Goal: Task Accomplishment & Management: Complete application form

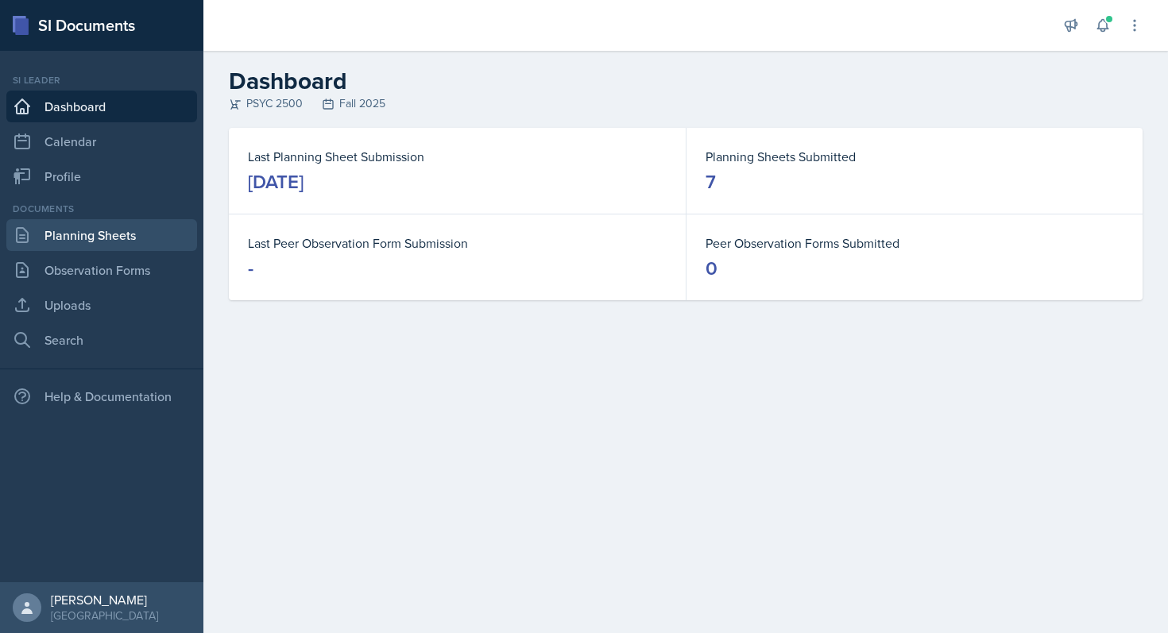
click at [86, 242] on link "Planning Sheets" at bounding box center [101, 235] width 191 height 32
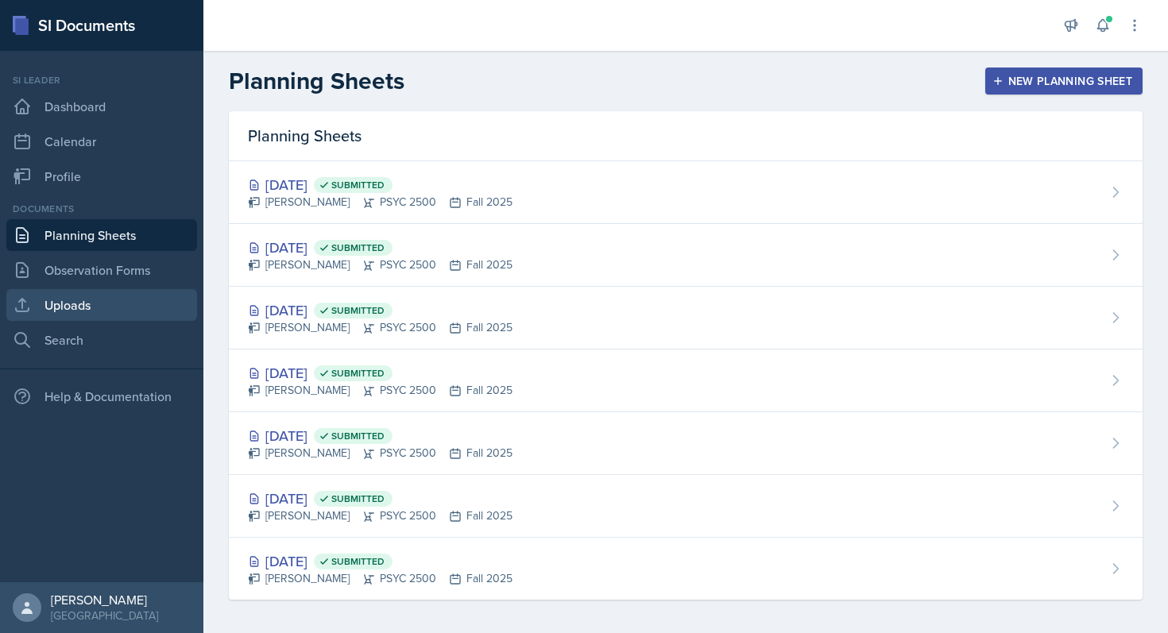
click at [67, 315] on link "Uploads" at bounding box center [101, 305] width 191 height 32
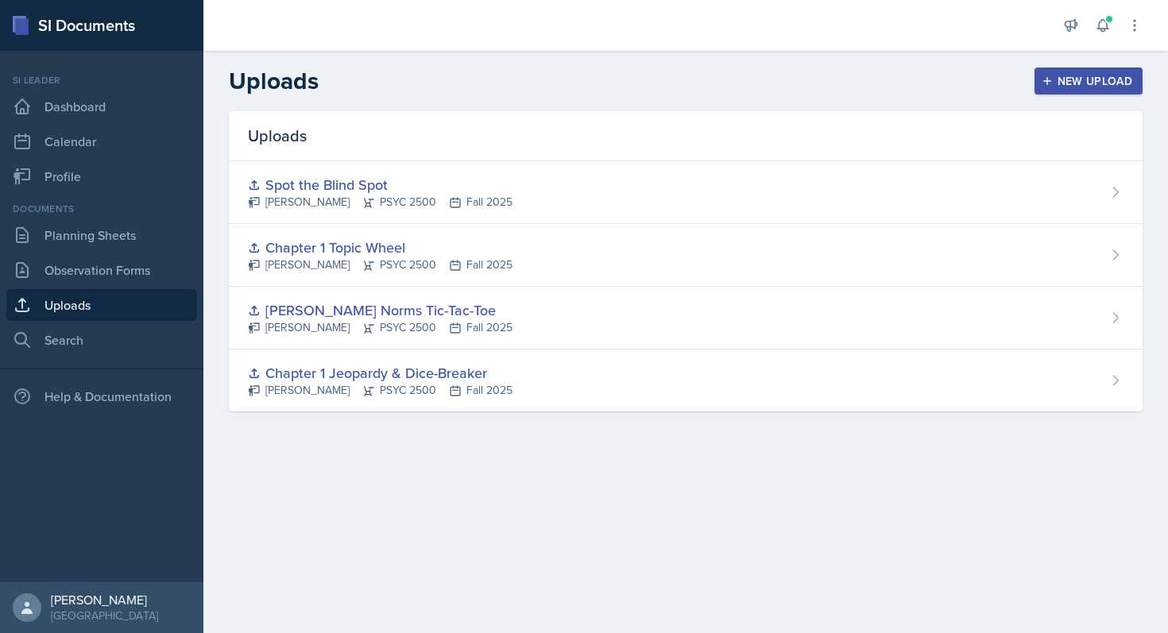
click at [1067, 83] on div "New Upload" at bounding box center [1089, 81] width 88 height 13
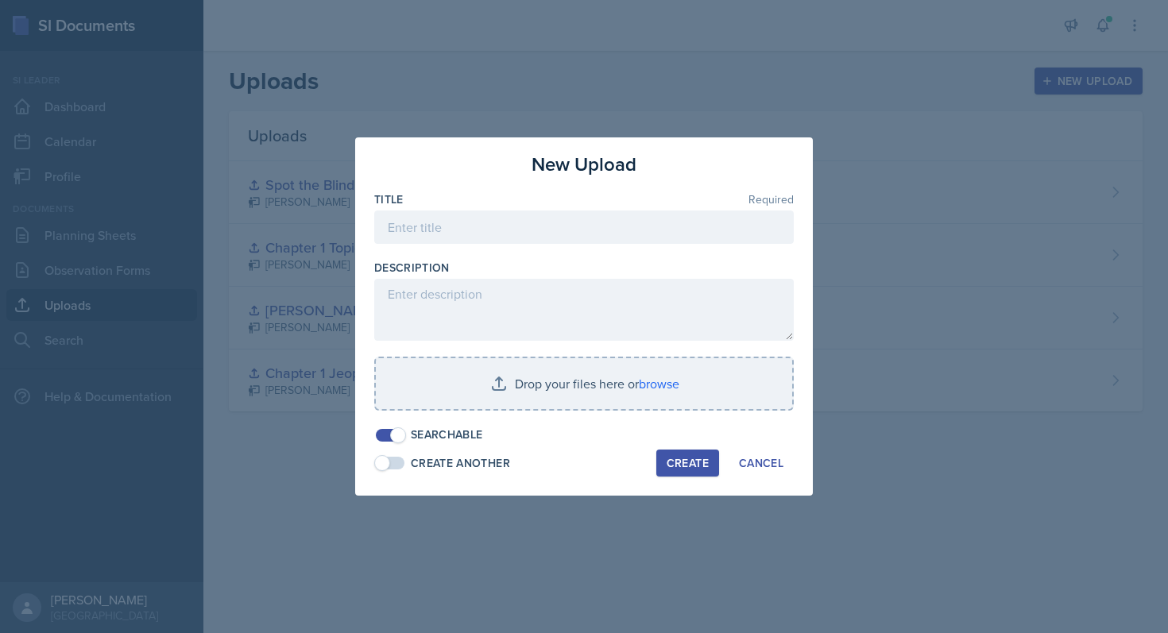
click at [545, 246] on div at bounding box center [583, 252] width 419 height 16
click at [539, 231] on input at bounding box center [583, 227] width 419 height 33
type input "J"
type input "Who Am I? -- Journal Article Edition"
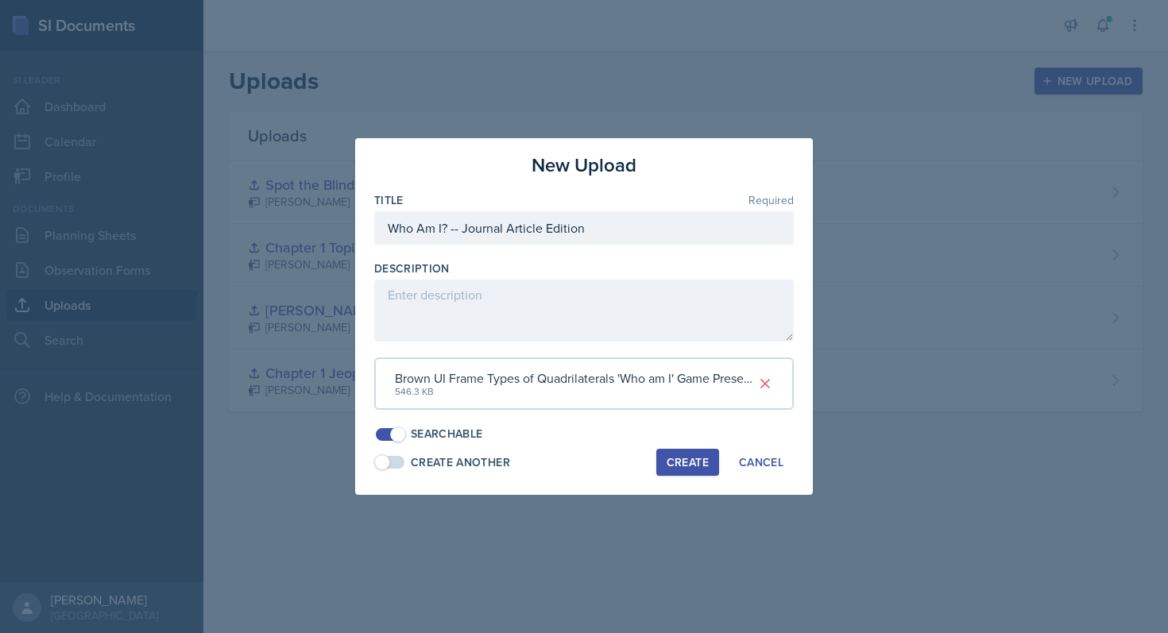
click at [695, 468] on div "Create" at bounding box center [688, 462] width 42 height 13
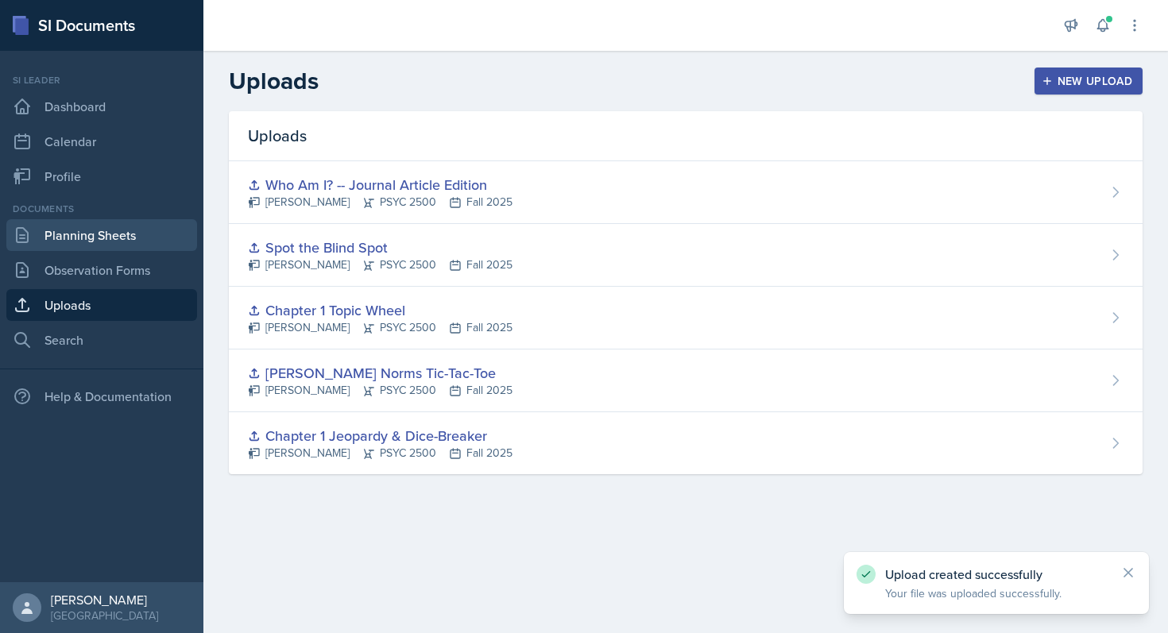
click at [117, 238] on link "Planning Sheets" at bounding box center [101, 235] width 191 height 32
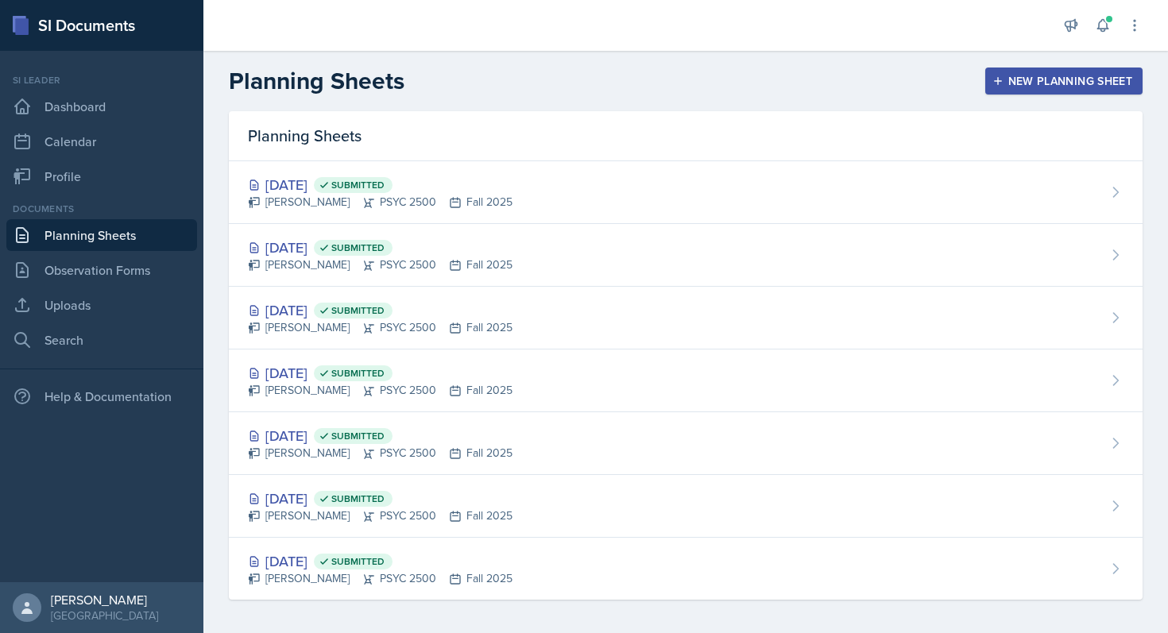
click at [1015, 81] on div "New Planning Sheet" at bounding box center [1063, 81] width 137 height 13
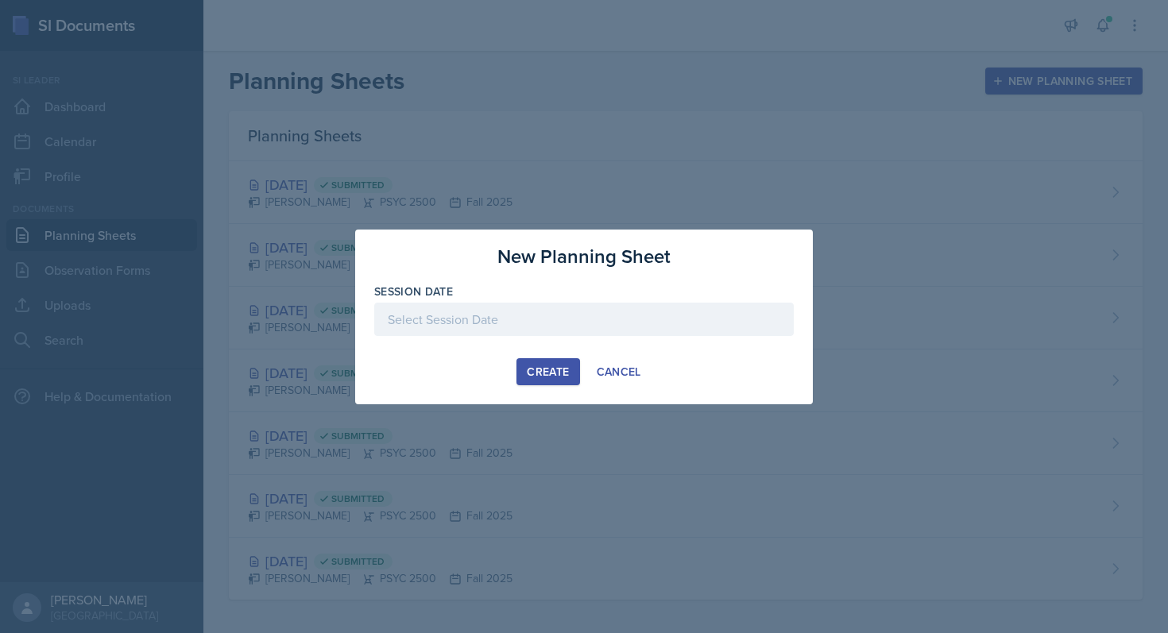
click at [570, 323] on div at bounding box center [583, 319] width 419 height 33
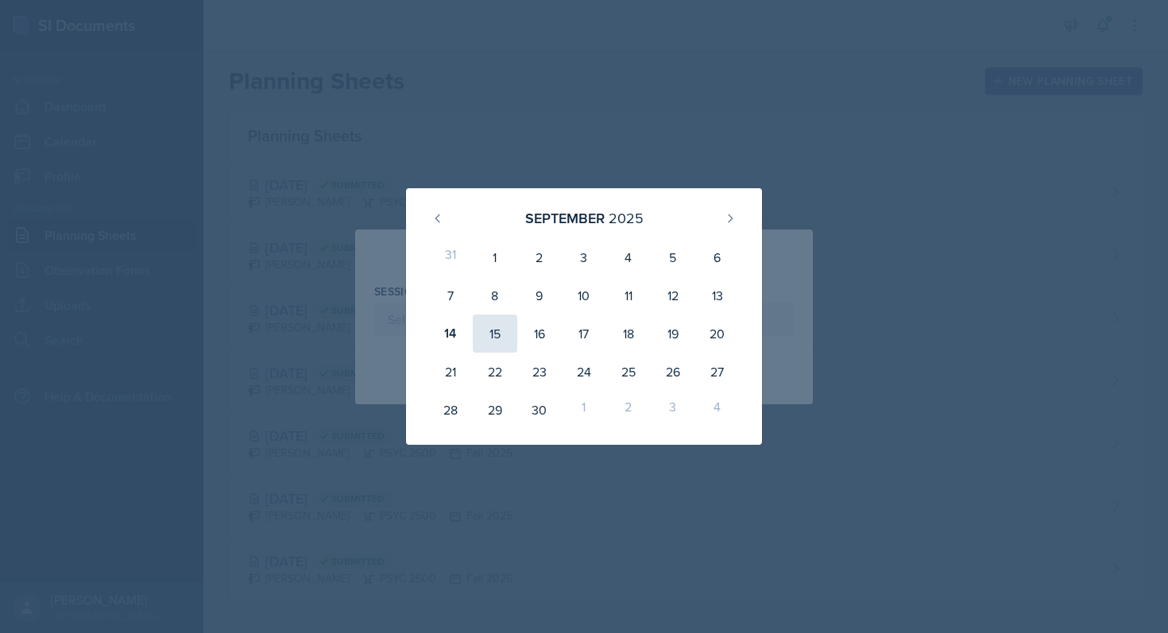
click at [496, 331] on div "15" at bounding box center [495, 334] width 44 height 38
type input "[DATE]"
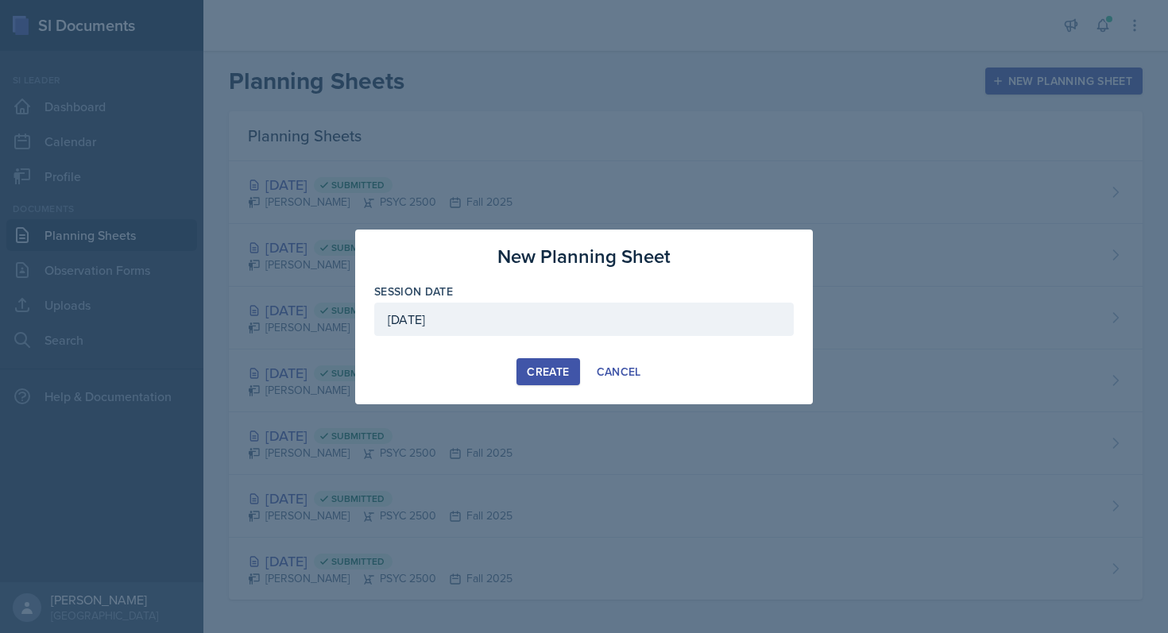
click at [561, 373] on div "Create" at bounding box center [548, 371] width 42 height 13
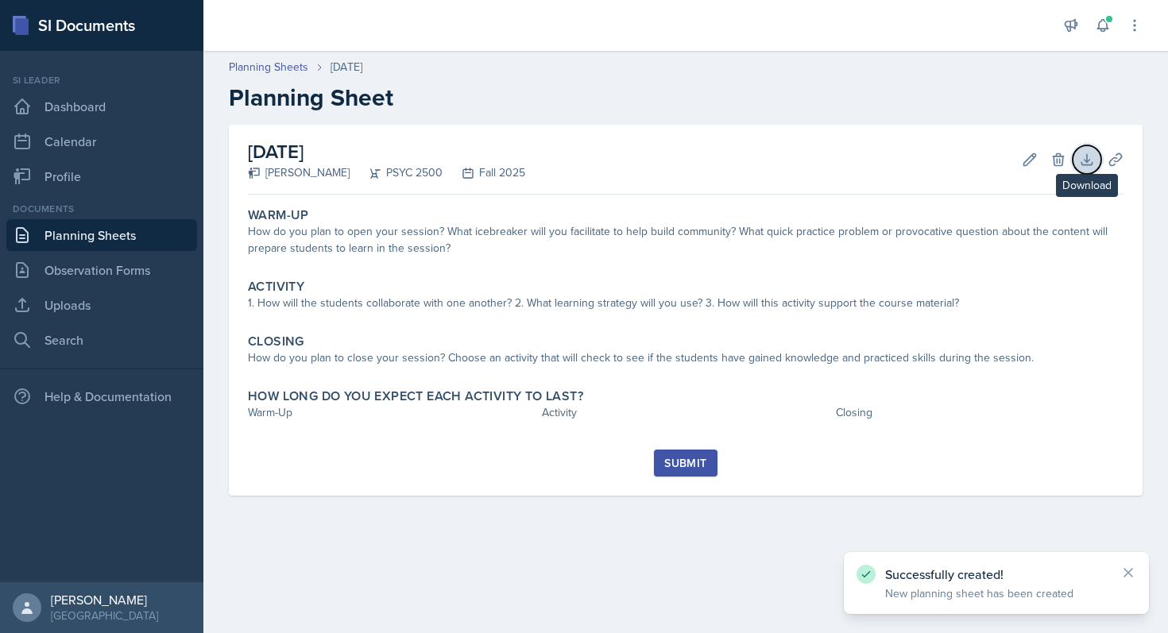
click at [1088, 152] on icon at bounding box center [1087, 160] width 16 height 16
click at [1109, 163] on icon at bounding box center [1115, 159] width 12 height 12
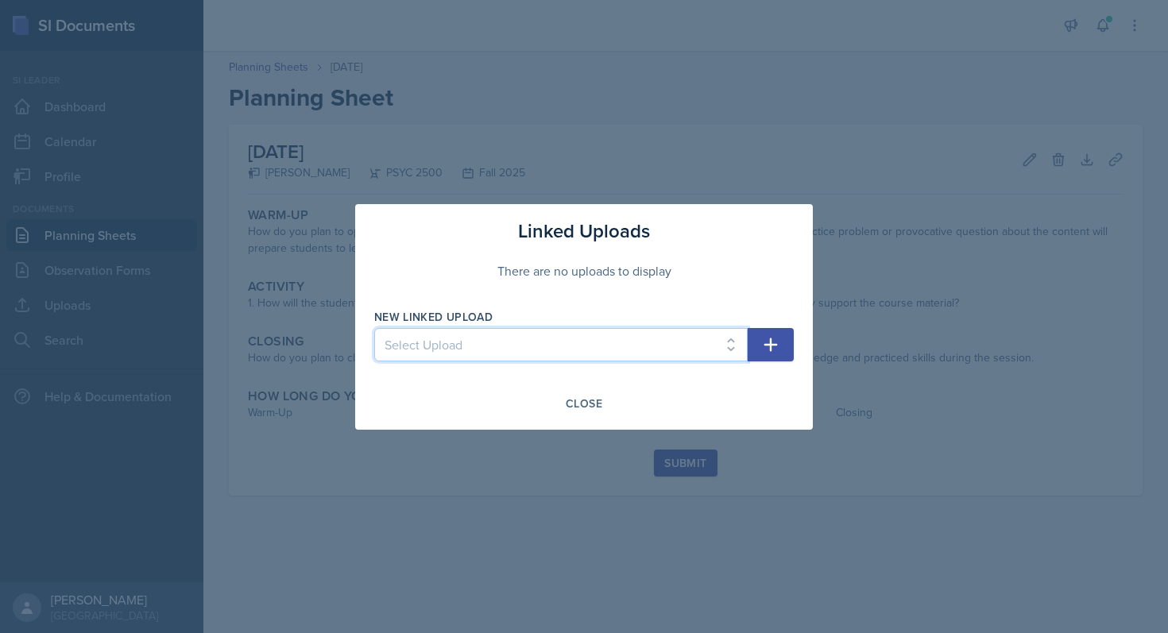
click at [725, 354] on select "Select Upload Chapter 1 Jeopardy & Dice-Breaker [PERSON_NAME] Norms [MEDICAL_DA…" at bounding box center [560, 344] width 373 height 33
select select "82c135cf-3f21-4ba5-a2b6-1e1042f6f580"
click at [374, 328] on select "Select Upload Chapter 1 Jeopardy & Dice-Breaker [PERSON_NAME] Norms [MEDICAL_DA…" at bounding box center [560, 344] width 373 height 33
click at [771, 346] on icon "button" at bounding box center [771, 345] width 14 height 14
select select
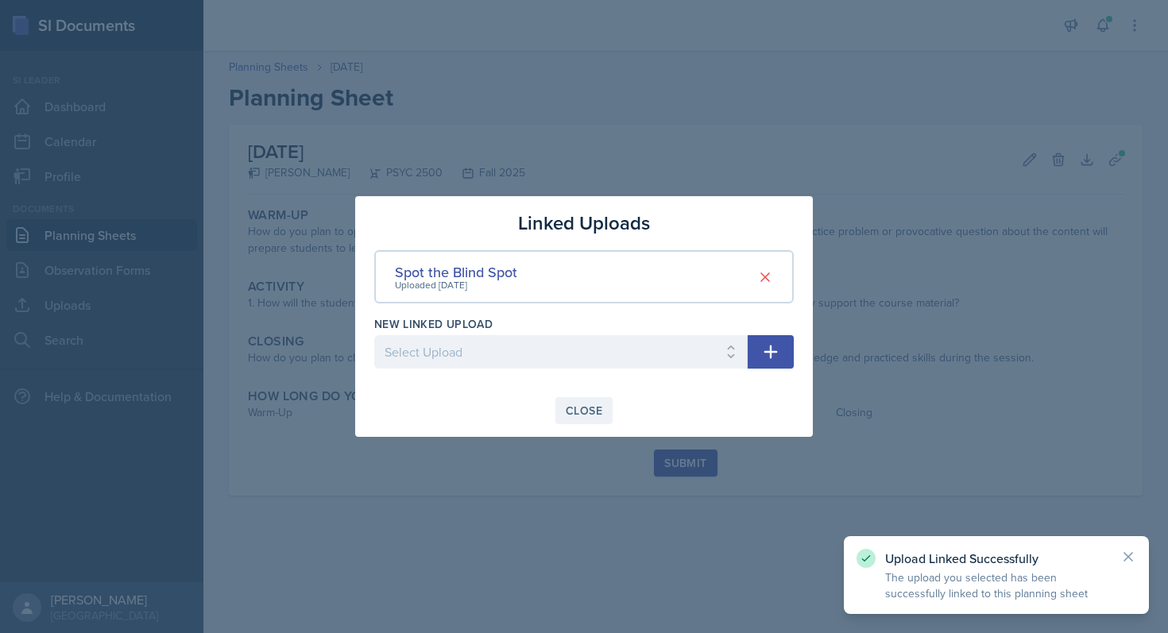
click at [596, 412] on div "Close" at bounding box center [584, 410] width 37 height 13
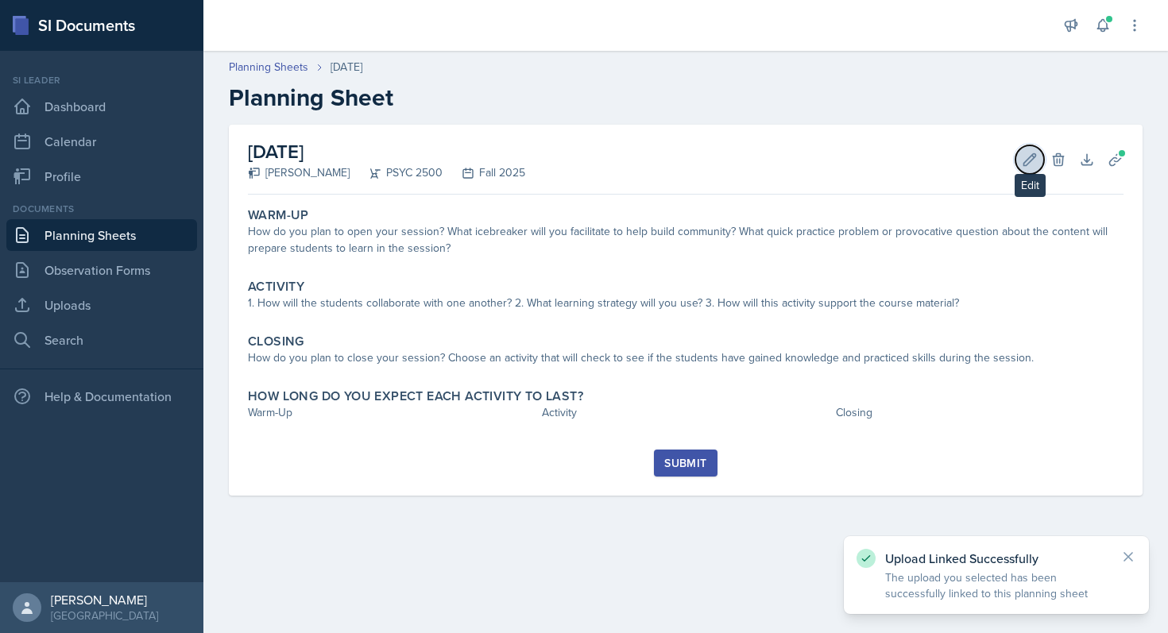
click at [1029, 160] on icon at bounding box center [1030, 159] width 12 height 12
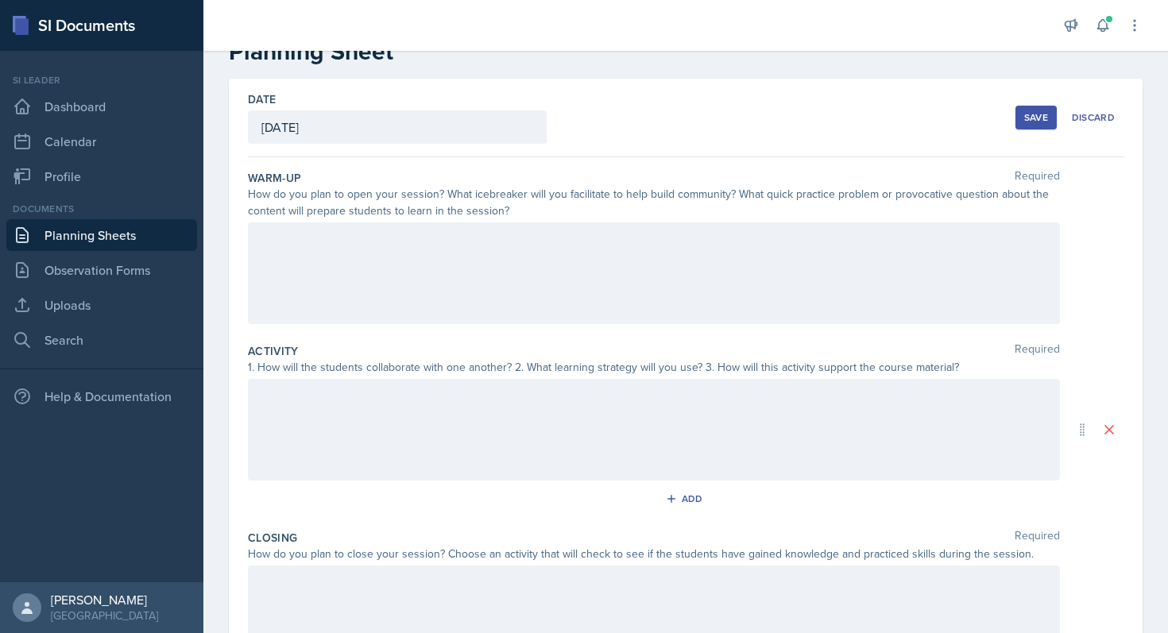
click at [736, 276] on div at bounding box center [654, 273] width 812 height 102
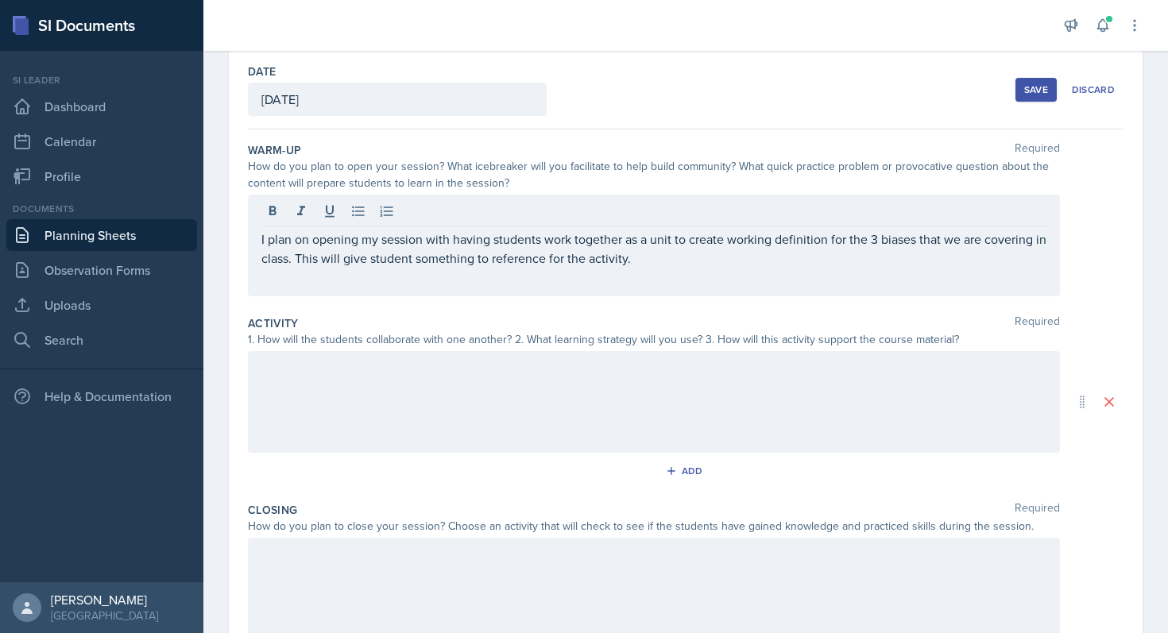
click at [617, 416] on div at bounding box center [654, 402] width 812 height 102
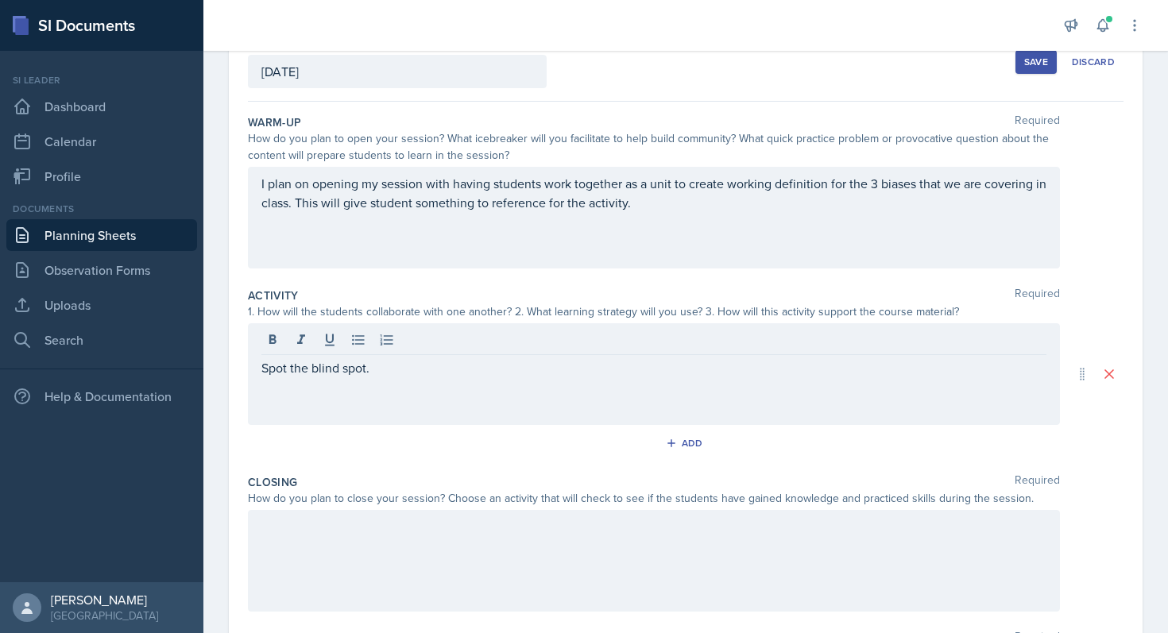
click at [1024, 66] on div "Save" at bounding box center [1036, 62] width 24 height 13
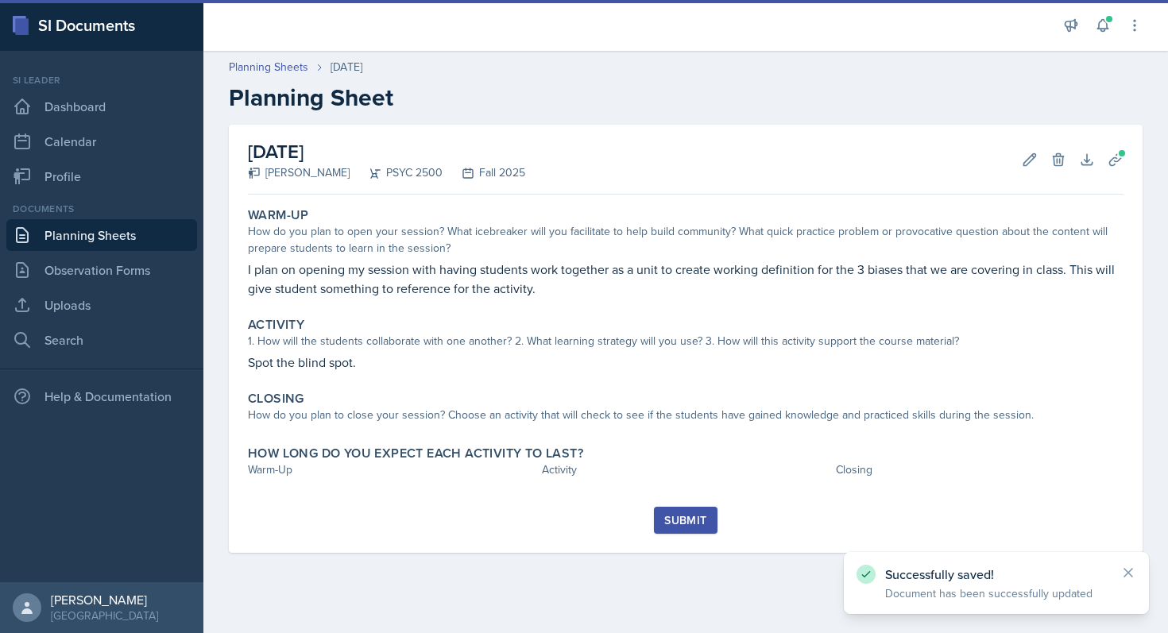
scroll to position [0, 0]
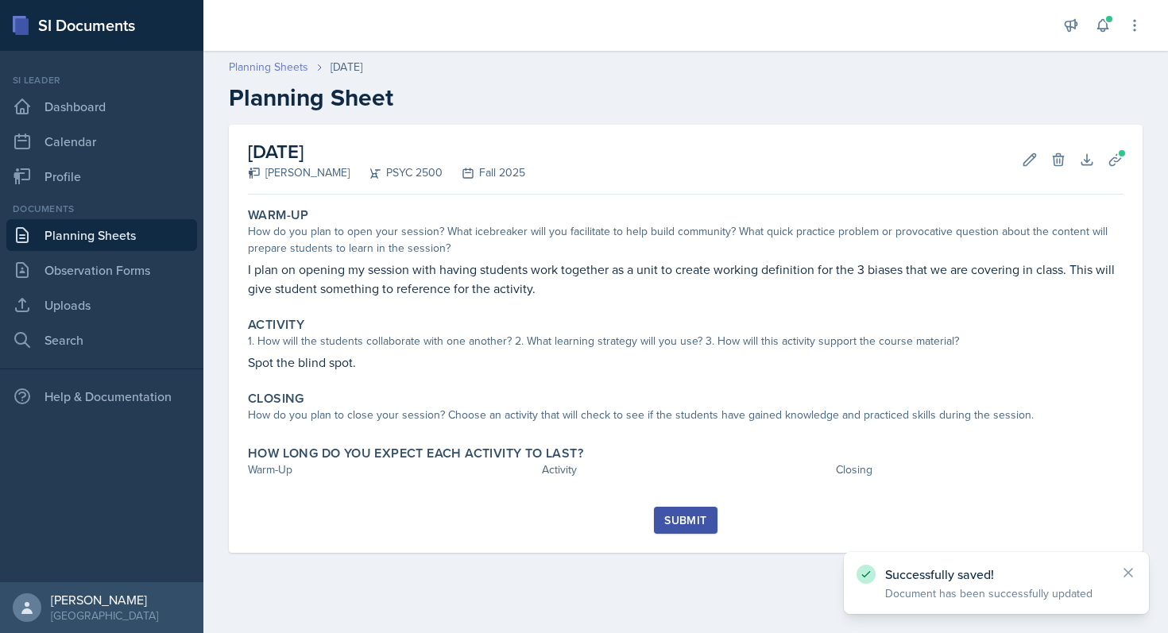
click at [284, 72] on link "Planning Sheets" at bounding box center [268, 67] width 79 height 17
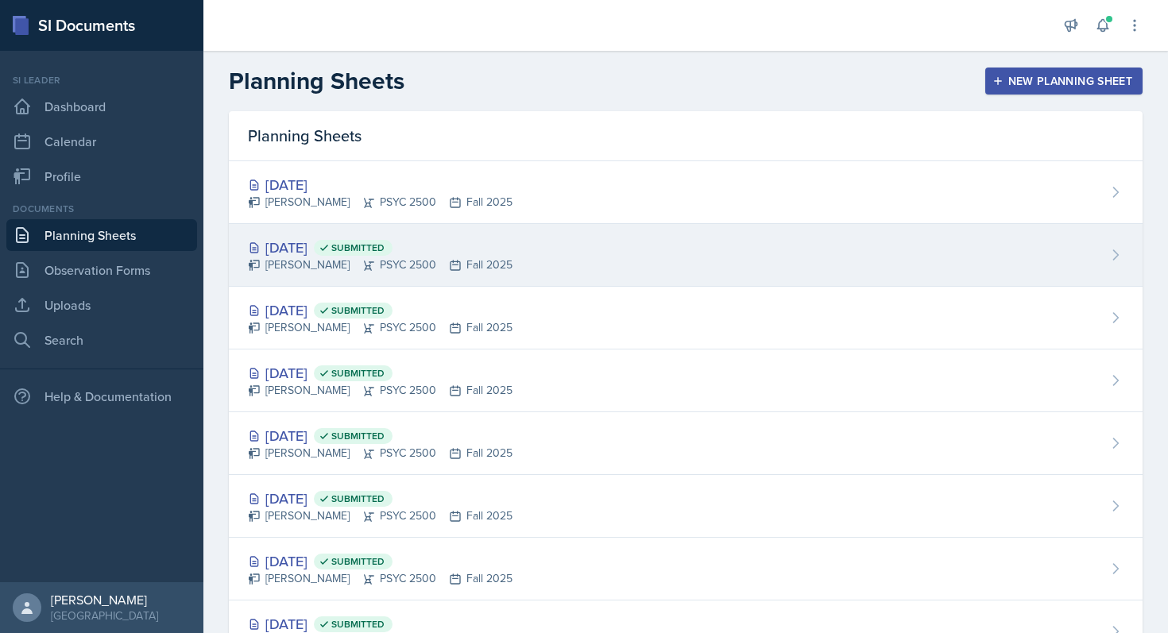
click at [324, 261] on div "[PERSON_NAME] PSYC 2500 Fall 2025" at bounding box center [380, 265] width 265 height 17
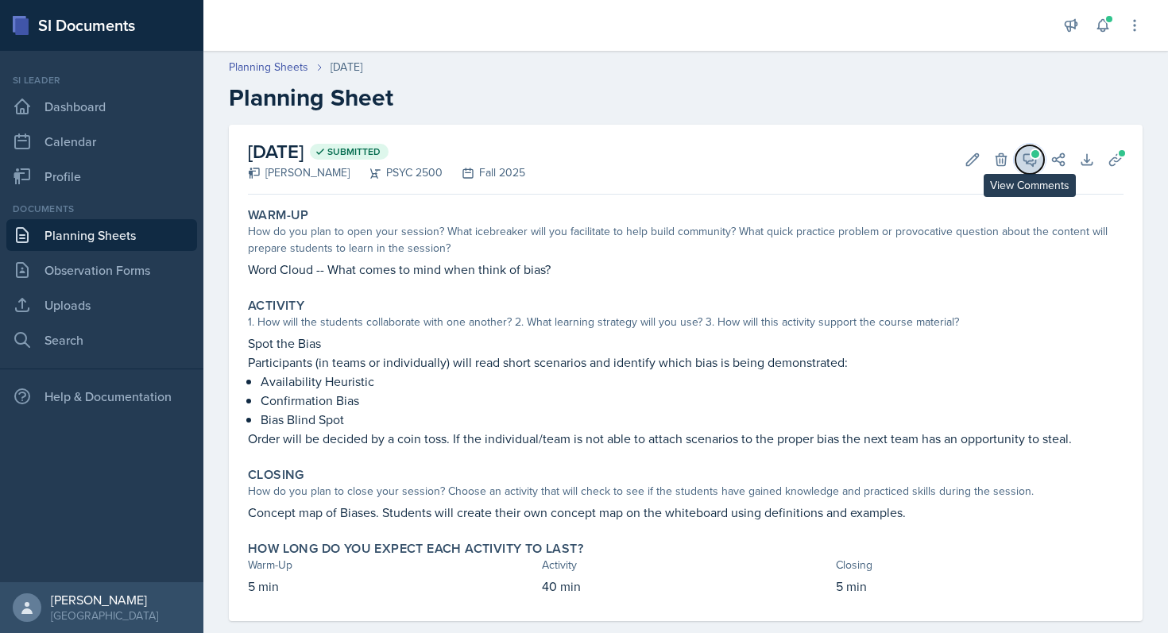
click at [1024, 160] on icon at bounding box center [1030, 160] width 12 height 12
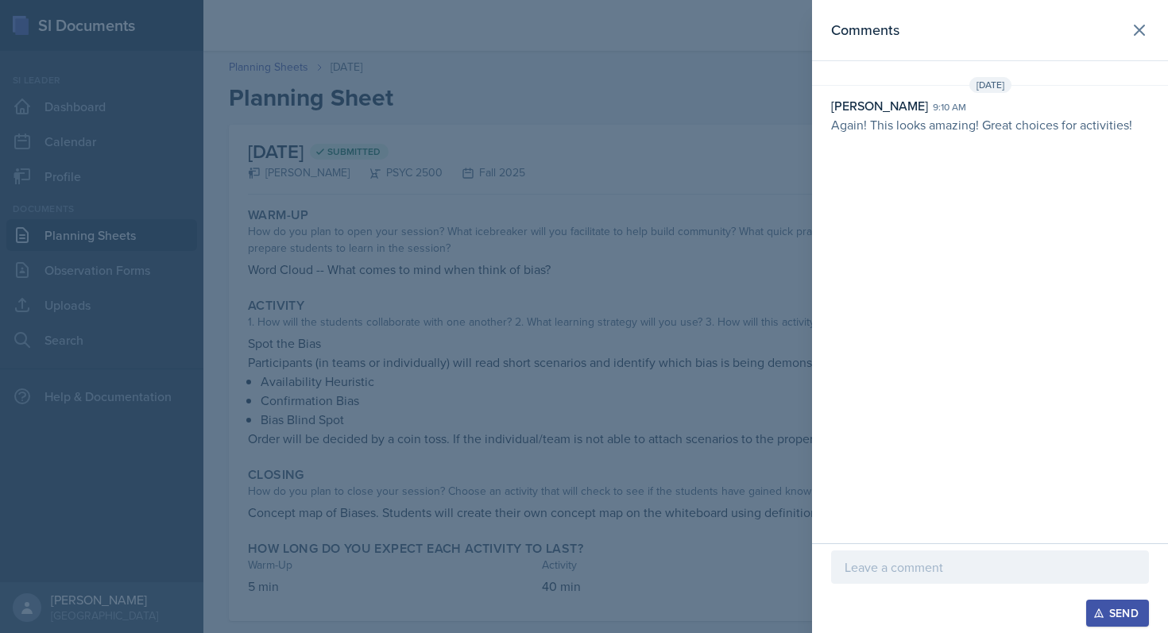
click at [892, 564] on p at bounding box center [990, 567] width 291 height 19
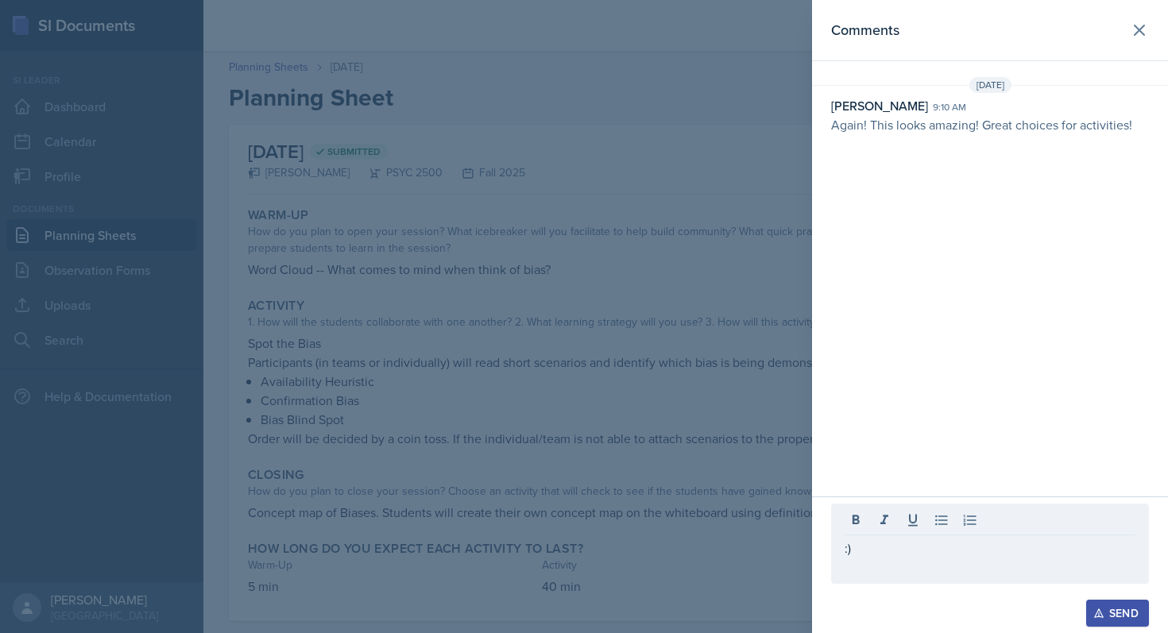
click at [1104, 605] on button "Send" at bounding box center [1117, 613] width 63 height 27
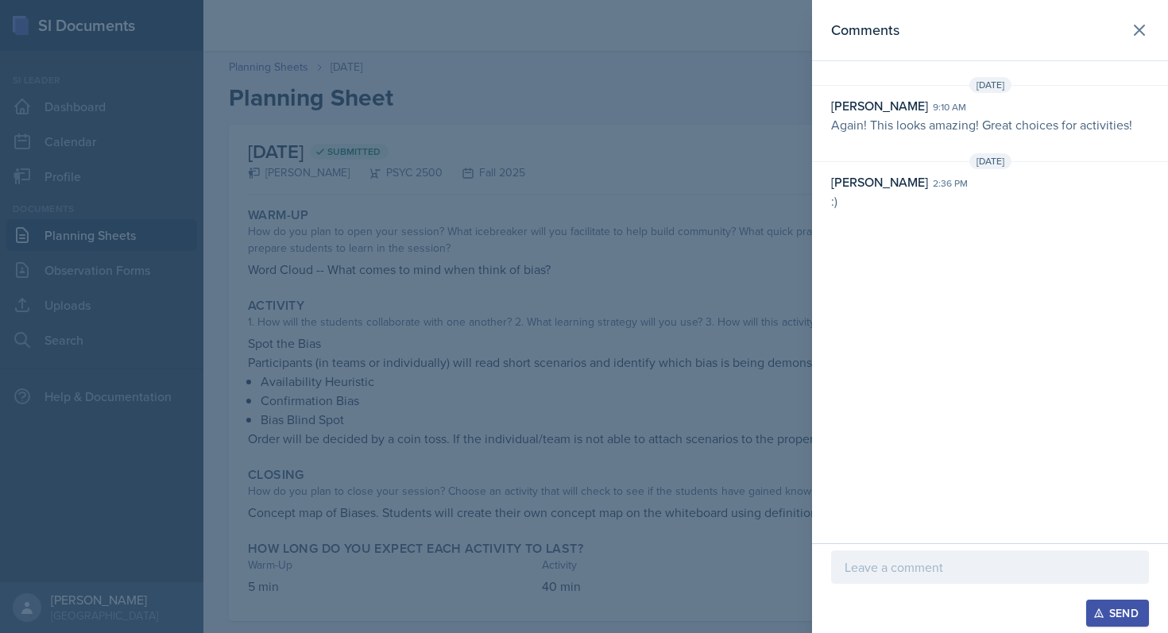
click at [721, 358] on div at bounding box center [584, 316] width 1168 height 633
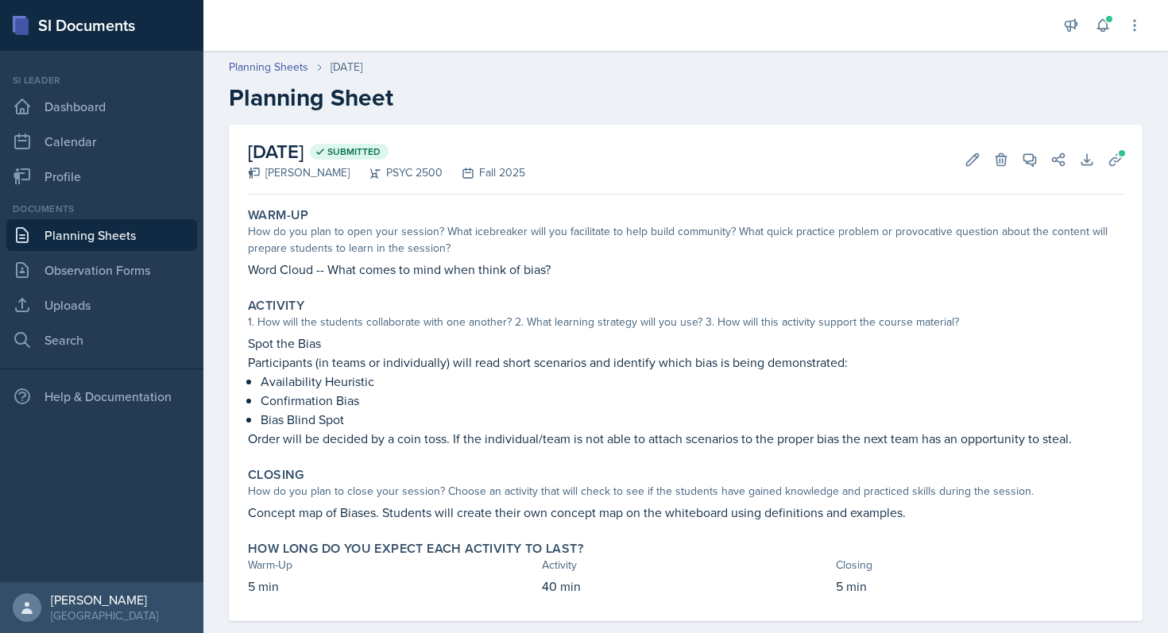
scroll to position [26, 0]
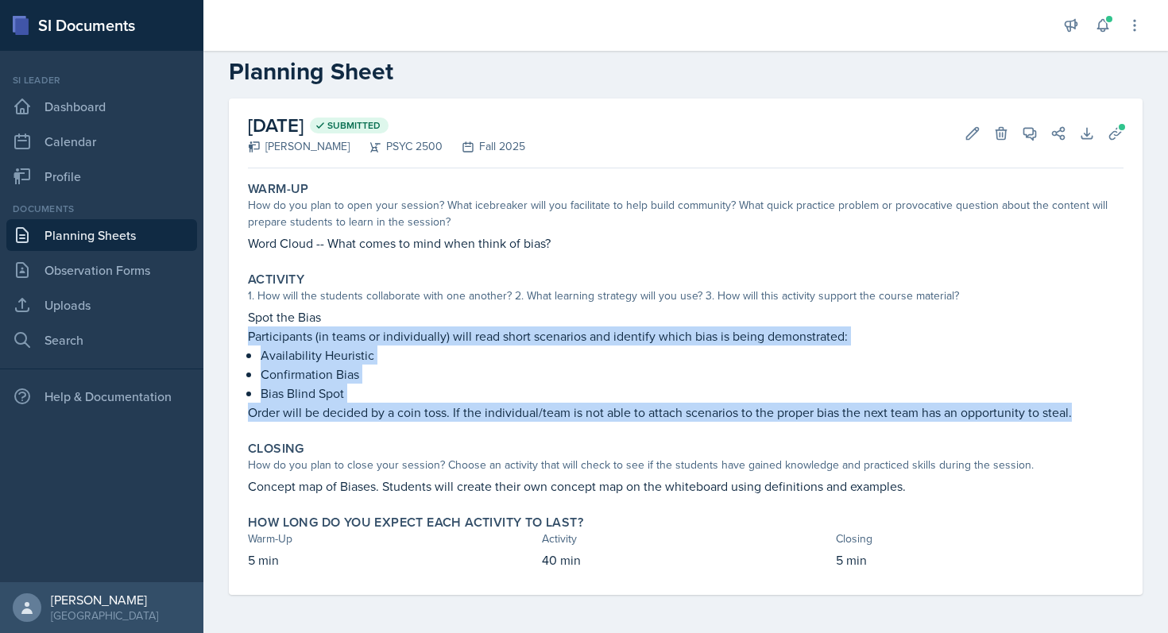
drag, startPoint x: 245, startPoint y: 332, endPoint x: 1167, endPoint y: 413, distance: 925.2
click at [1167, 413] on main "Planning Sheets [DATE] Planning Sheet [DATE] Submitted Tamiya Pilgrim PSYC 2500…" at bounding box center [685, 342] width 965 height 582
copy div "Participants (in teams or individually) will read short scenarios and identify …"
click at [137, 230] on link "Planning Sheets" at bounding box center [101, 235] width 191 height 32
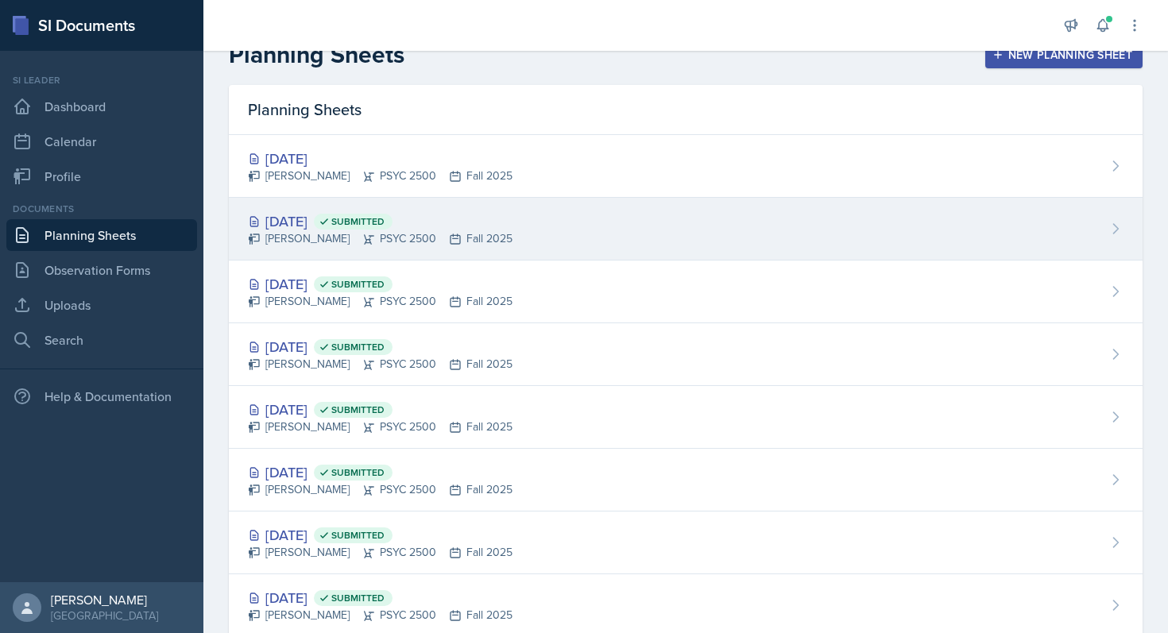
scroll to position [68, 0]
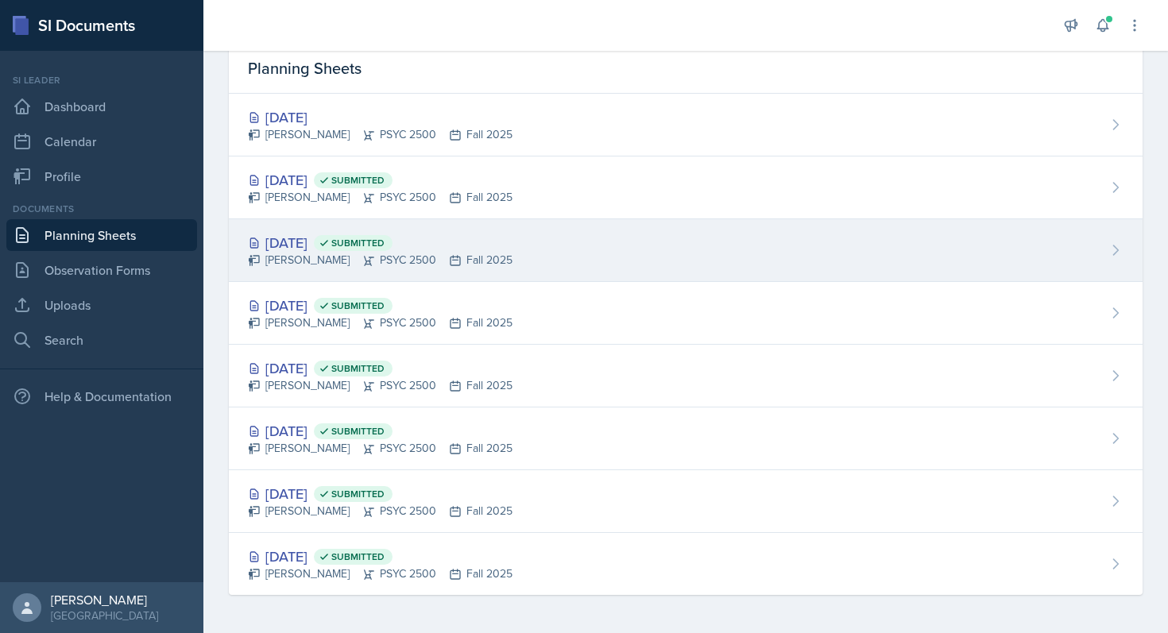
click at [458, 244] on div "[DATE] Submitted" at bounding box center [380, 242] width 265 height 21
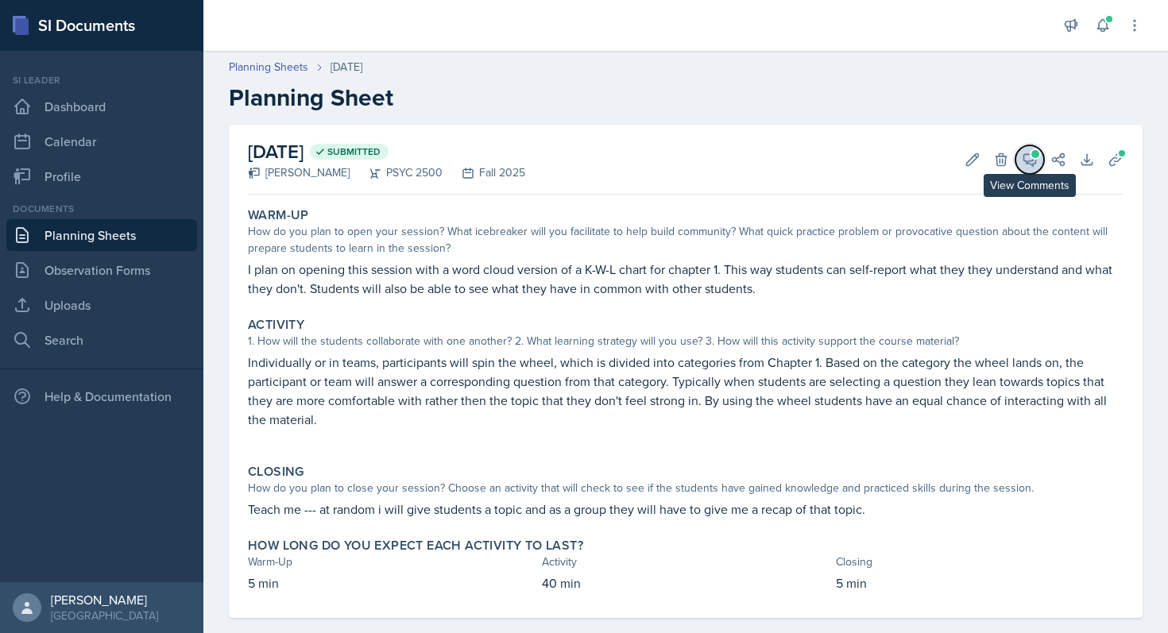
click at [1022, 164] on icon at bounding box center [1030, 160] width 16 height 16
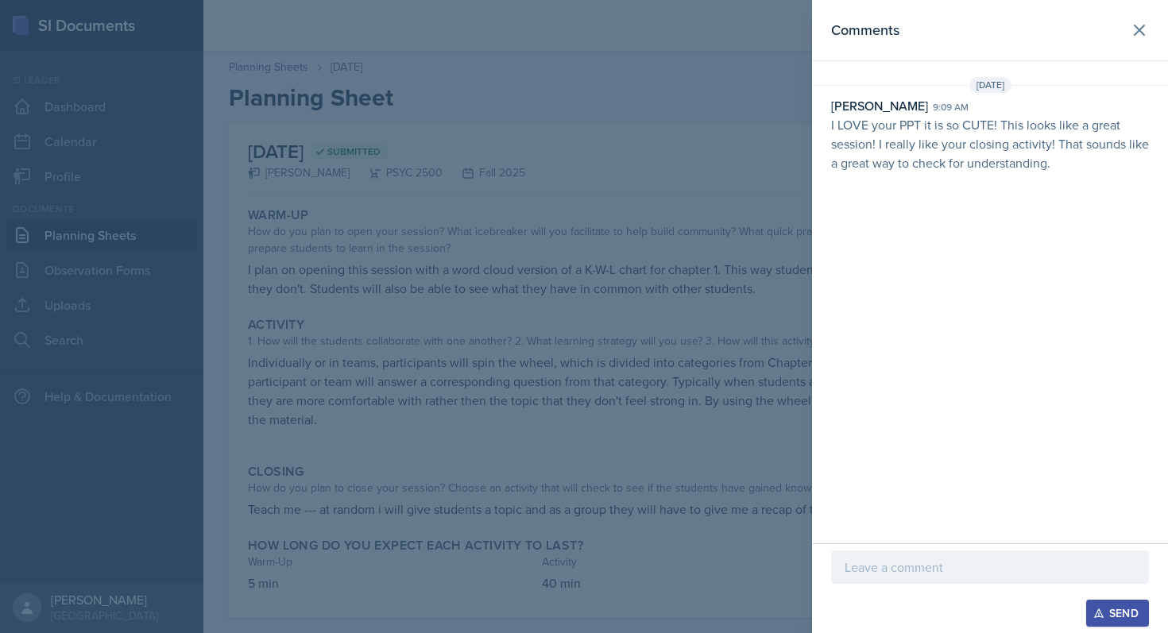
click at [910, 554] on div at bounding box center [990, 567] width 318 height 33
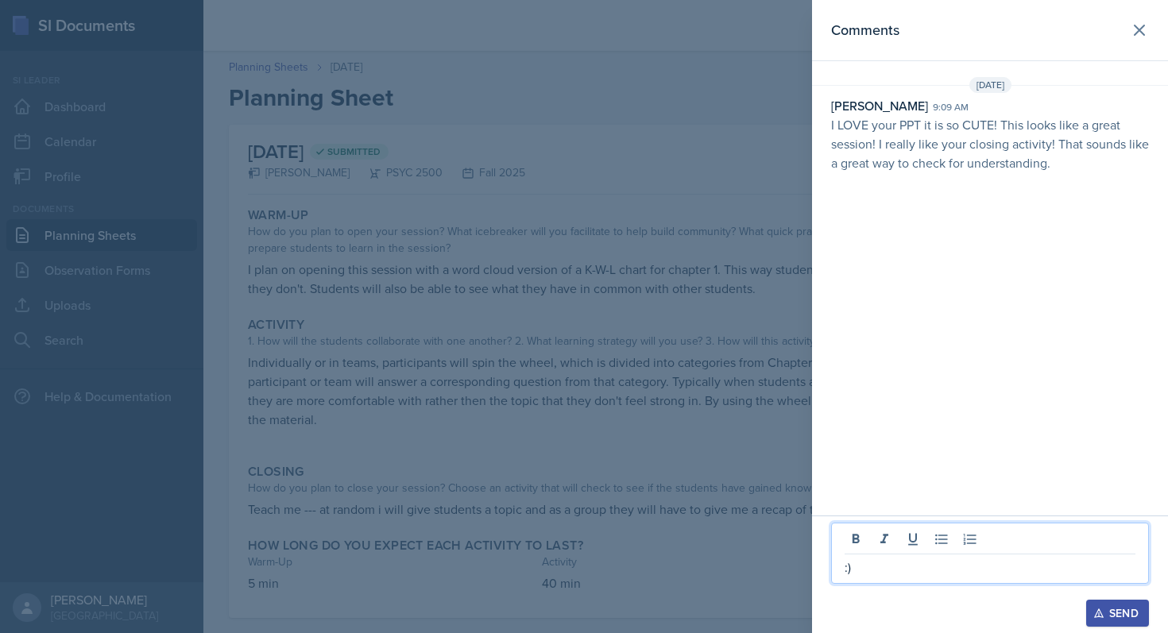
click at [1119, 610] on div "Send" at bounding box center [1117, 613] width 42 height 13
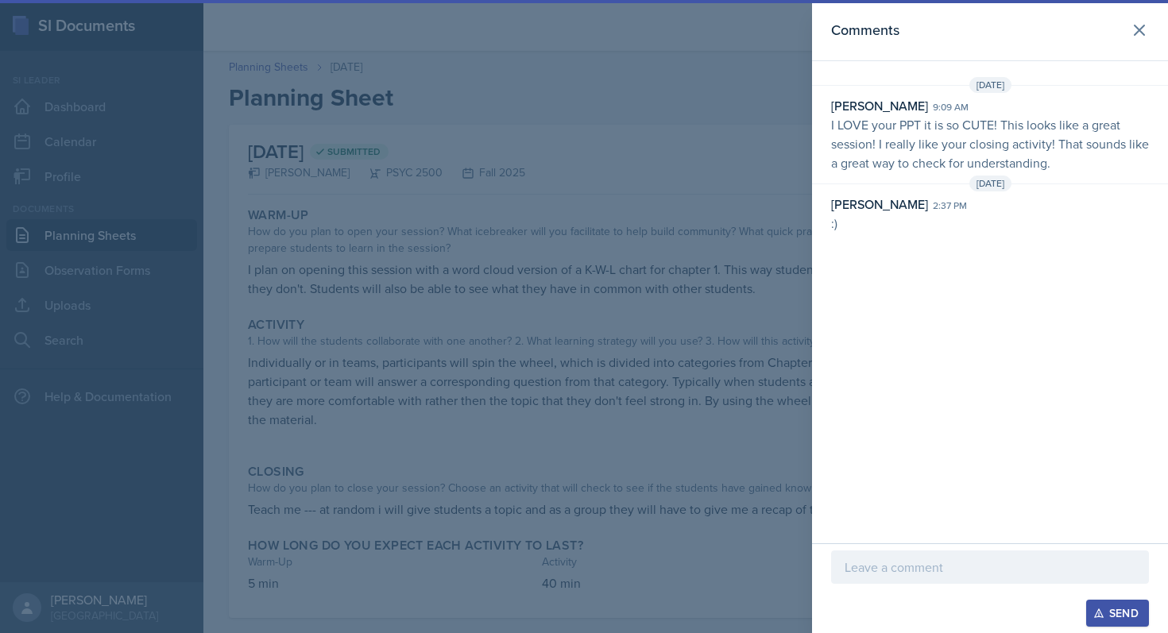
click at [640, 396] on div at bounding box center [584, 316] width 1168 height 633
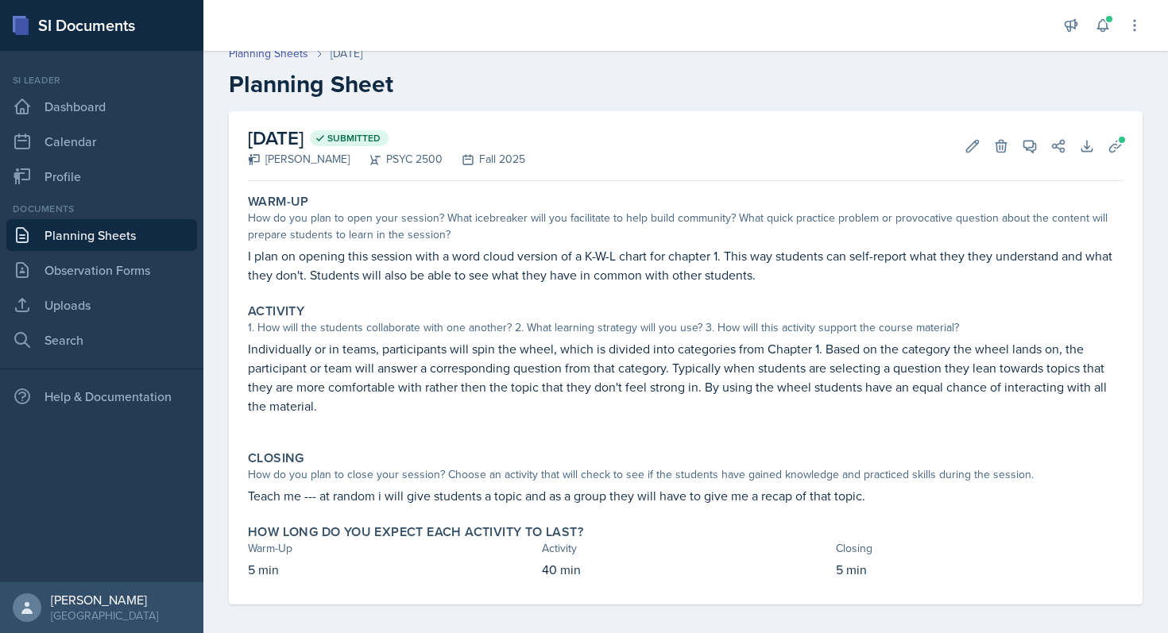
scroll to position [23, 0]
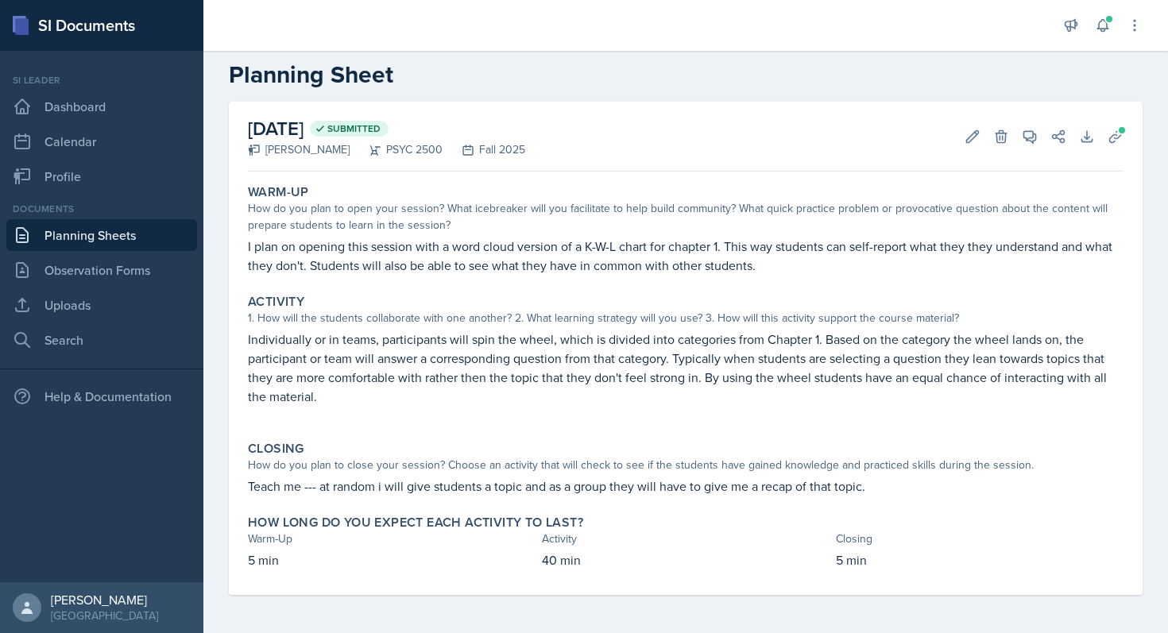
click at [130, 238] on link "Planning Sheets" at bounding box center [101, 235] width 191 height 32
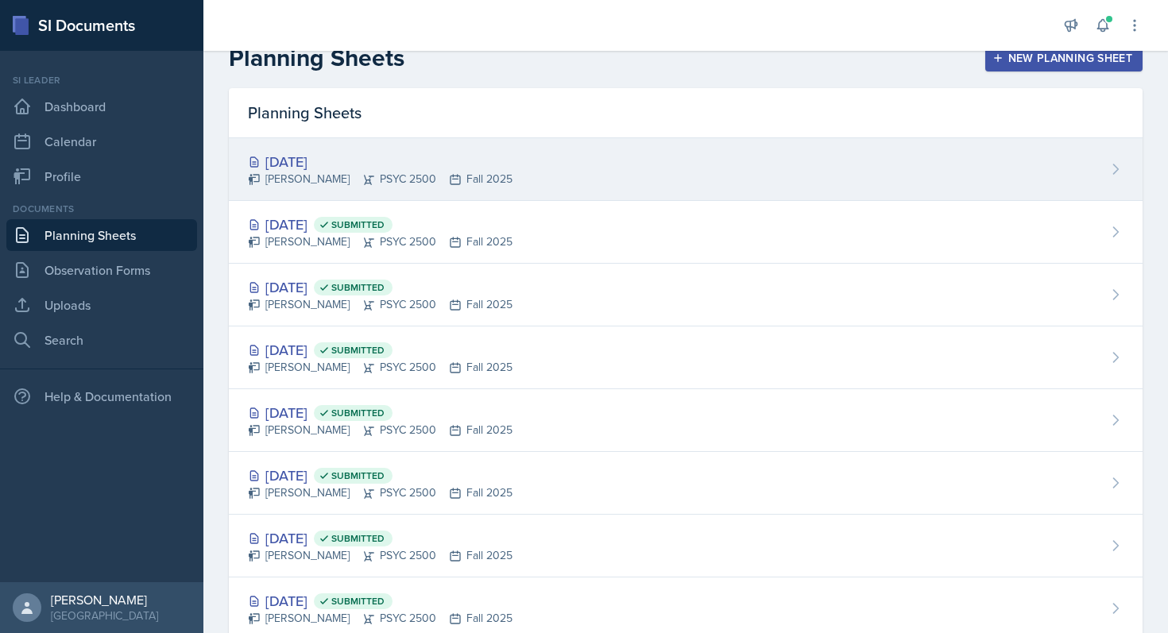
click at [381, 176] on div "[PERSON_NAME] PSYC 2500 Fall 2025" at bounding box center [380, 179] width 265 height 17
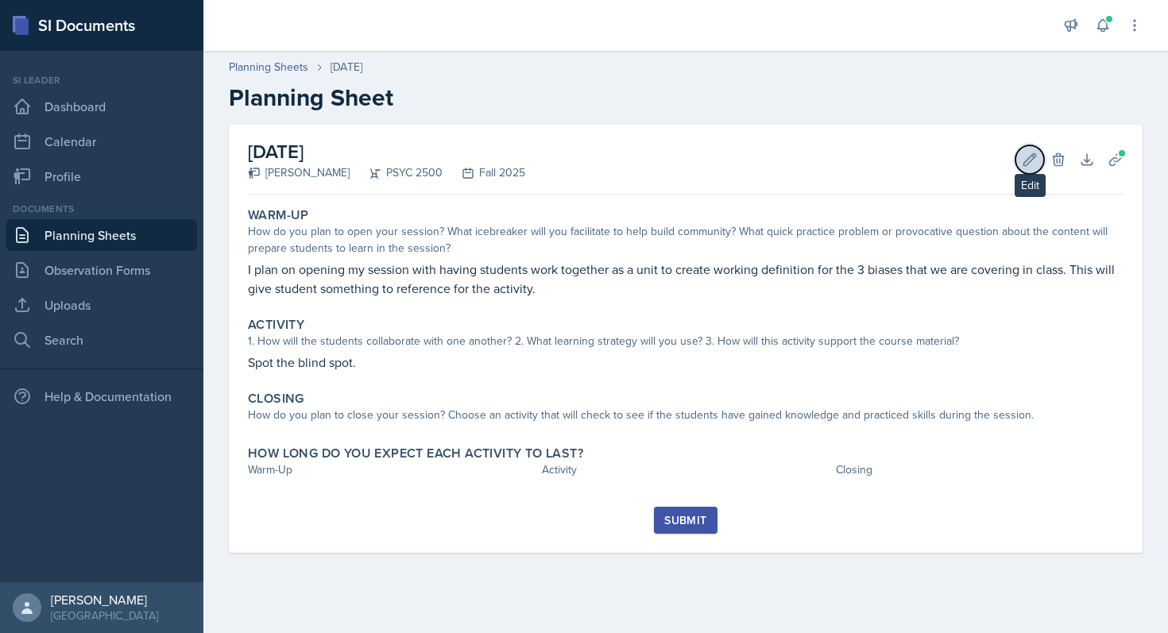
click at [1029, 154] on icon at bounding box center [1030, 160] width 16 height 16
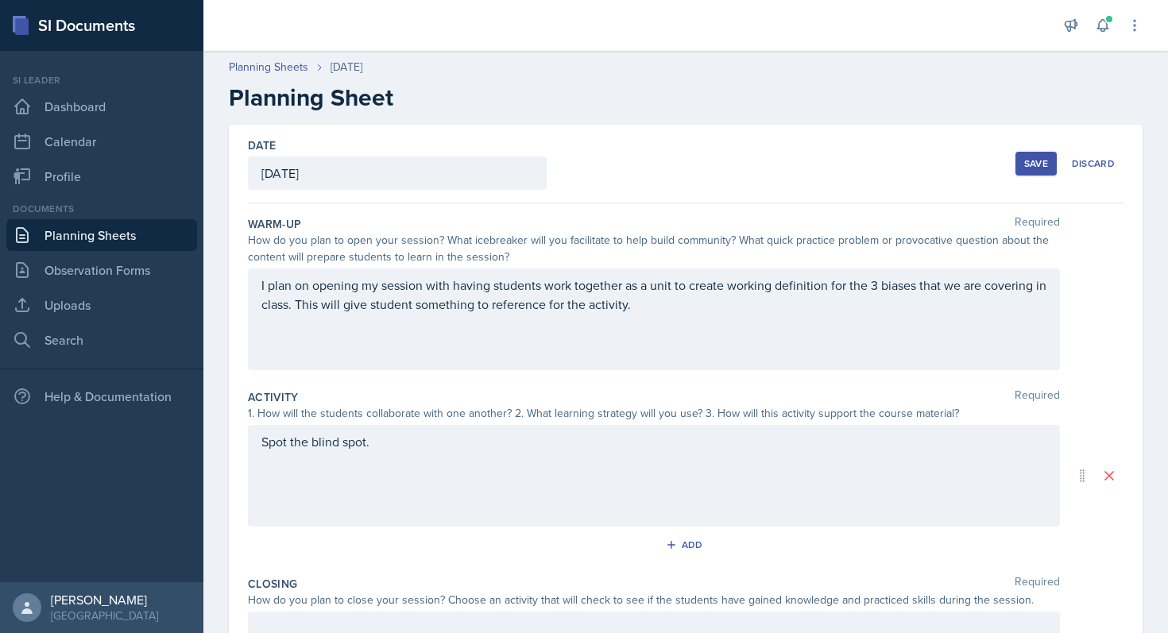
click at [419, 474] on div "Spot the blind spot." at bounding box center [654, 476] width 812 height 102
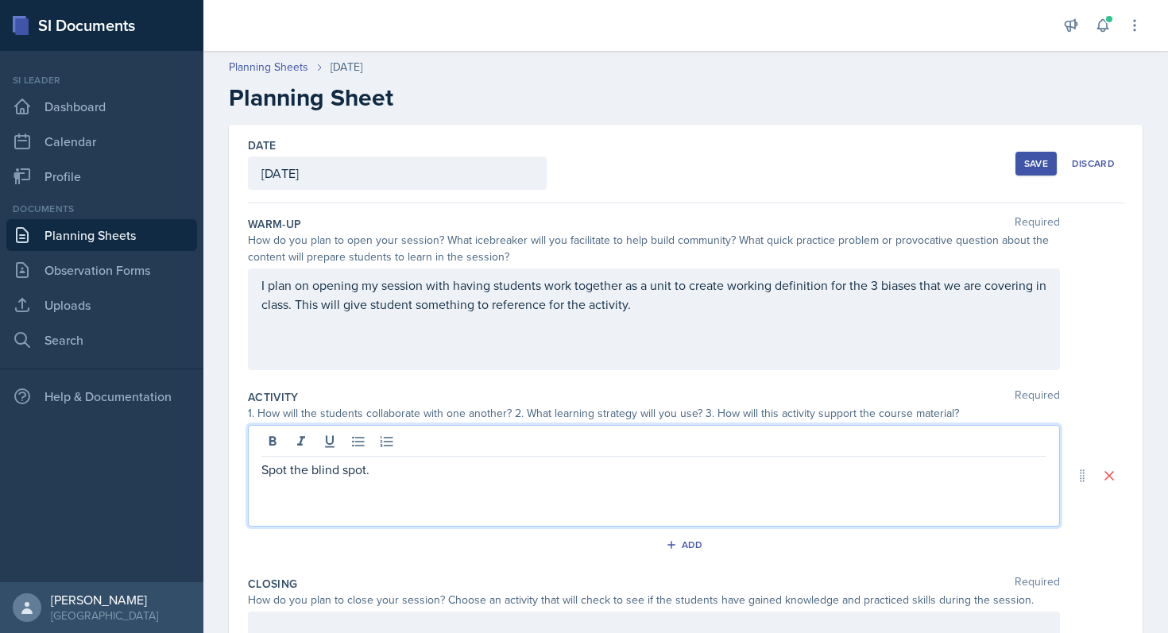
click at [378, 486] on div "Spot the blind spot." at bounding box center [654, 476] width 812 height 102
click at [379, 477] on p "Spot the blind spot." at bounding box center [653, 469] width 785 height 19
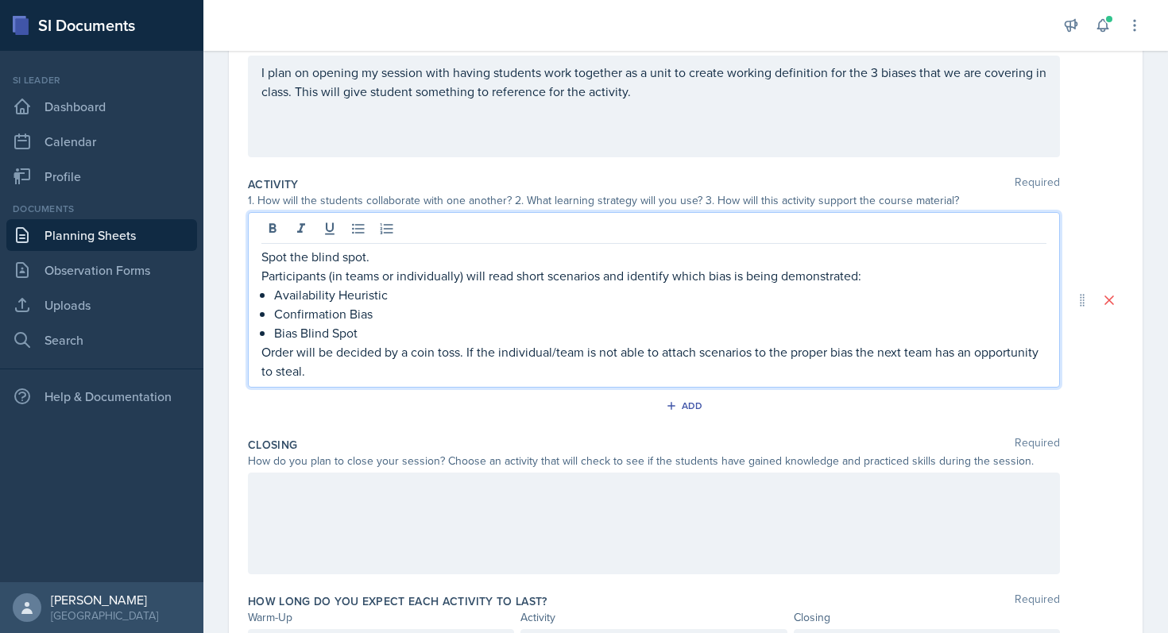
click at [450, 516] on div at bounding box center [654, 524] width 812 height 102
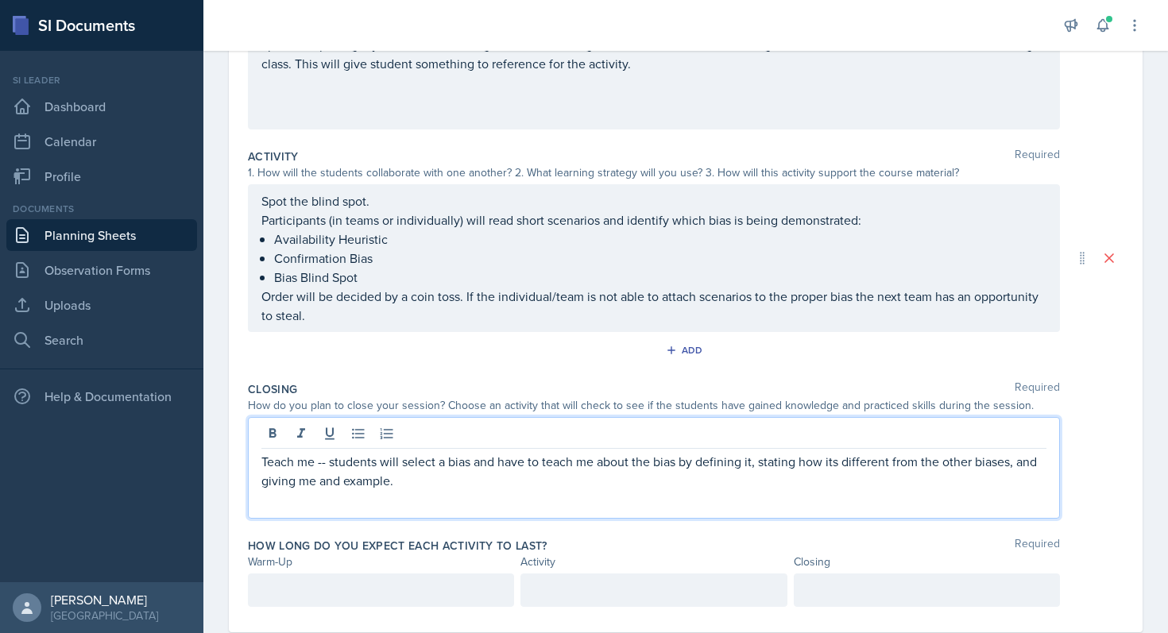
click at [334, 578] on div at bounding box center [381, 590] width 266 height 33
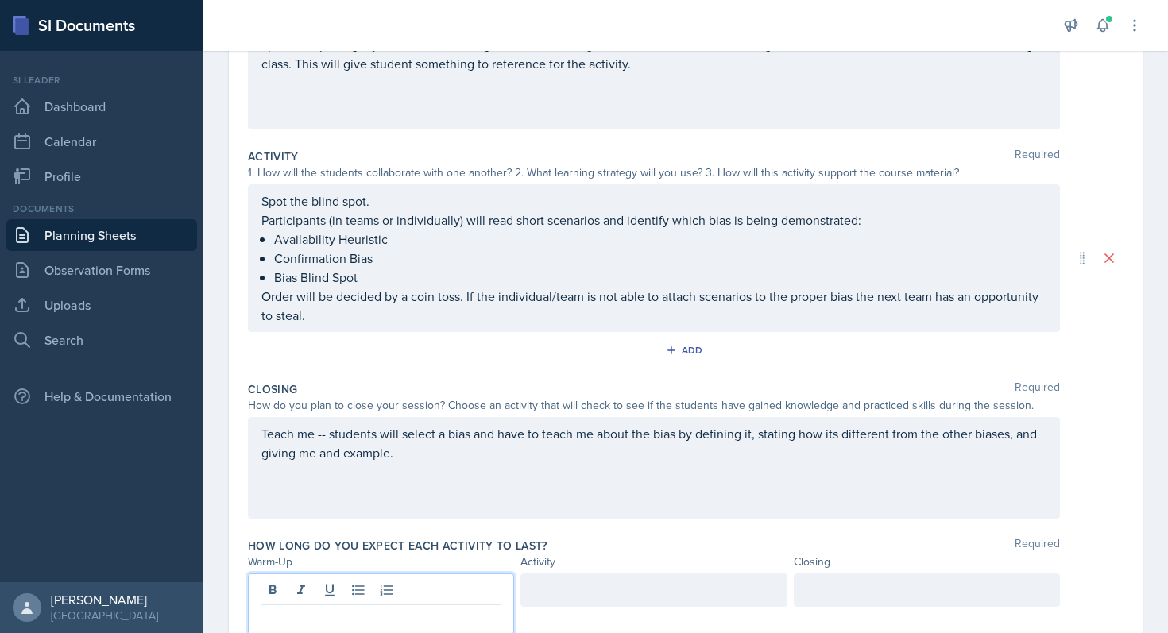
scroll to position [269, 0]
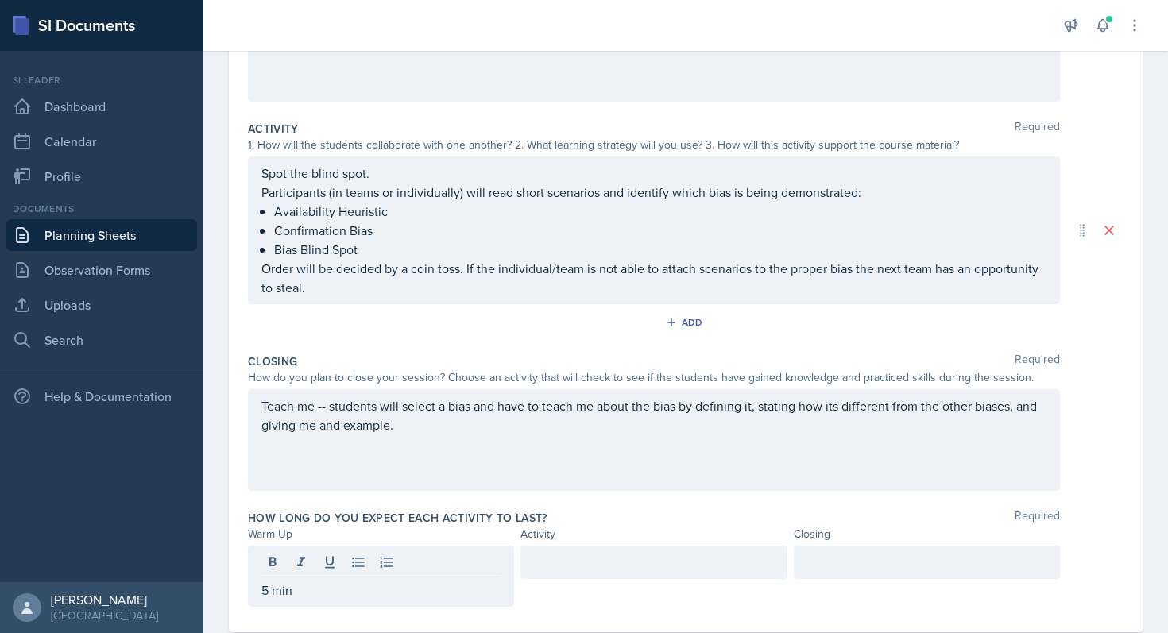
click at [555, 583] on div at bounding box center [653, 576] width 266 height 61
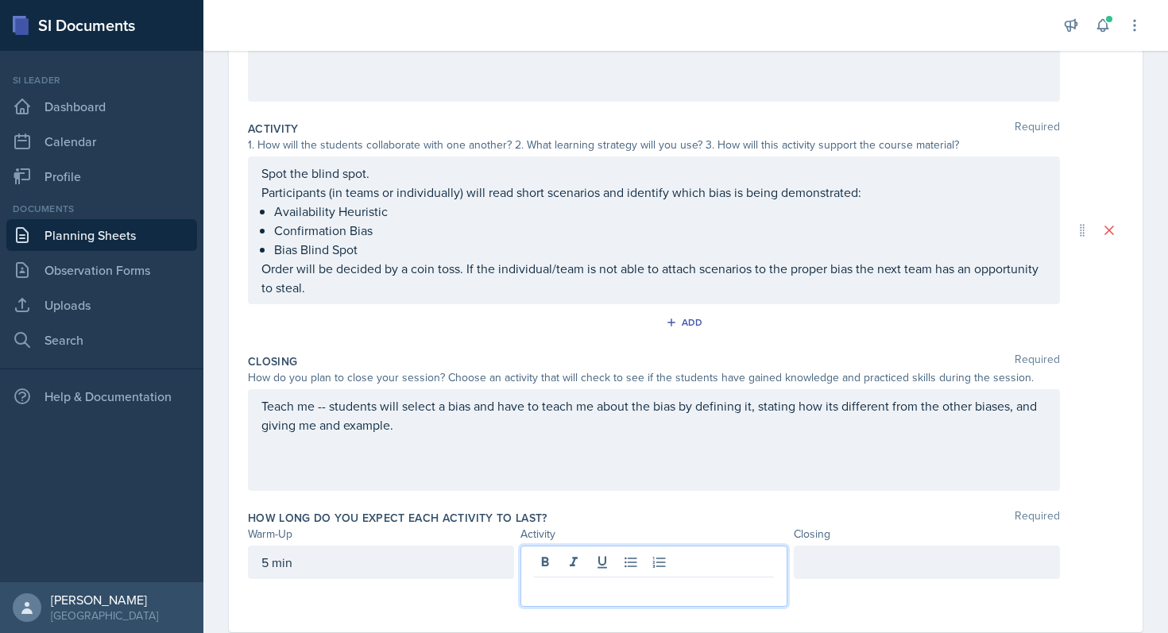
click at [555, 566] on div at bounding box center [653, 576] width 266 height 61
click at [886, 561] on div at bounding box center [927, 562] width 266 height 33
click at [1016, 526] on div "Closing" at bounding box center [927, 534] width 266 height 17
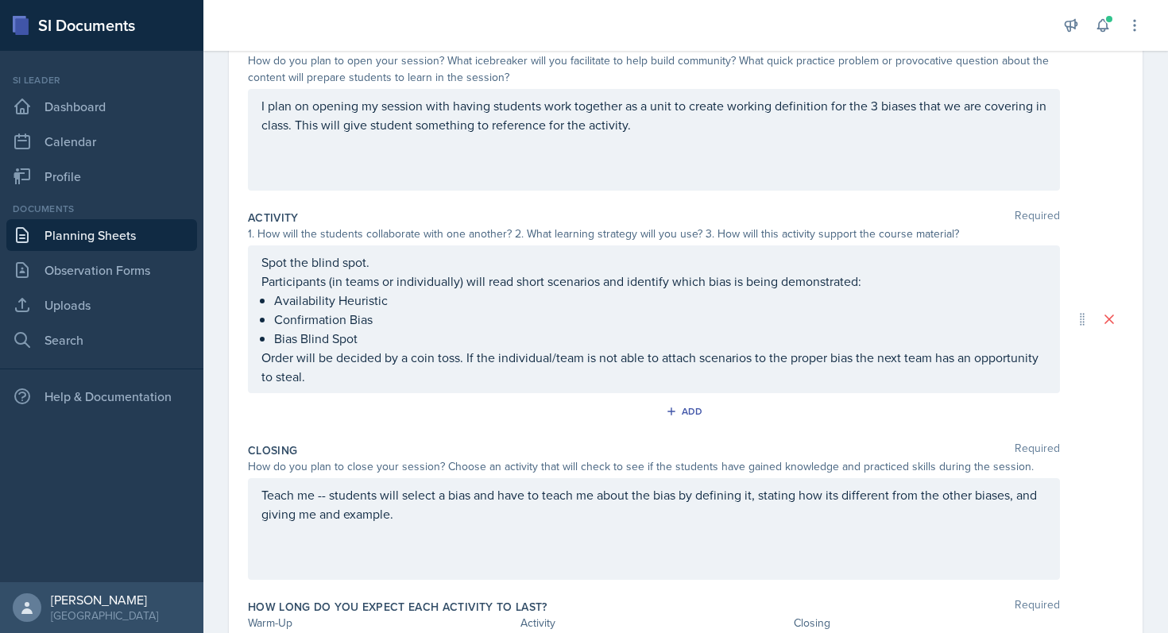
scroll to position [0, 0]
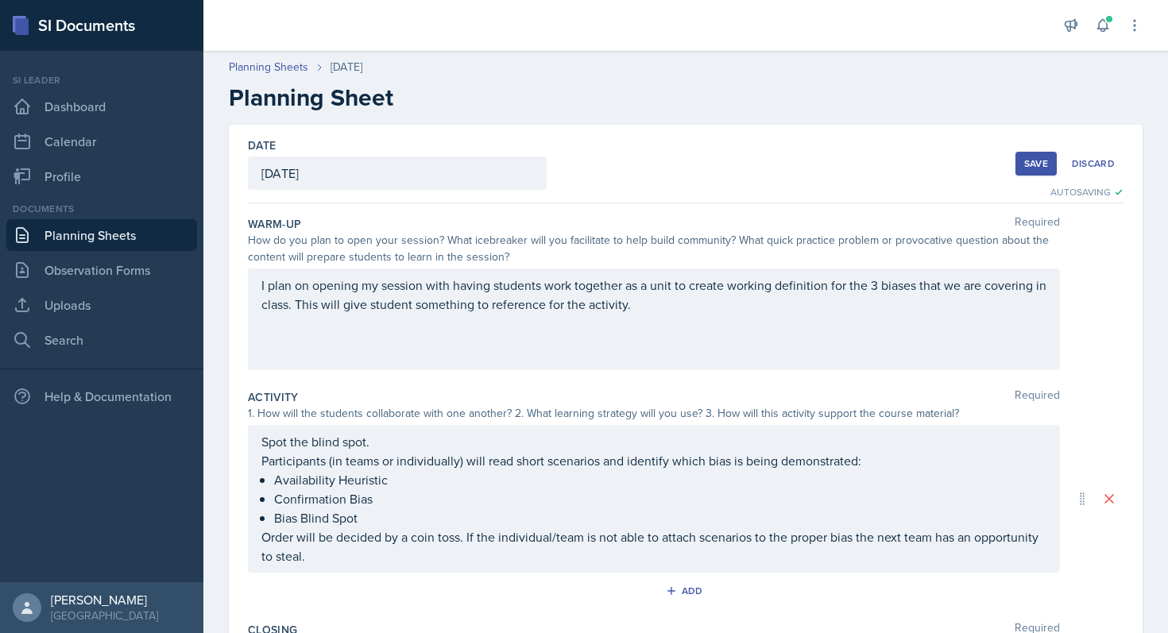
click at [1024, 160] on div "Save" at bounding box center [1036, 163] width 24 height 13
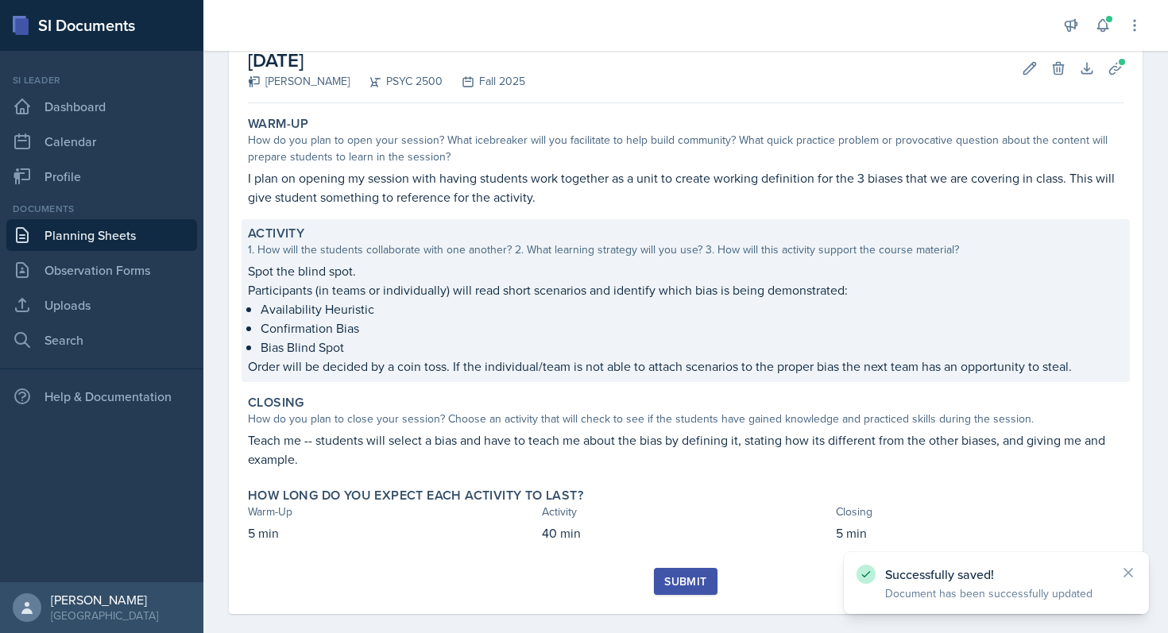
scroll to position [110, 0]
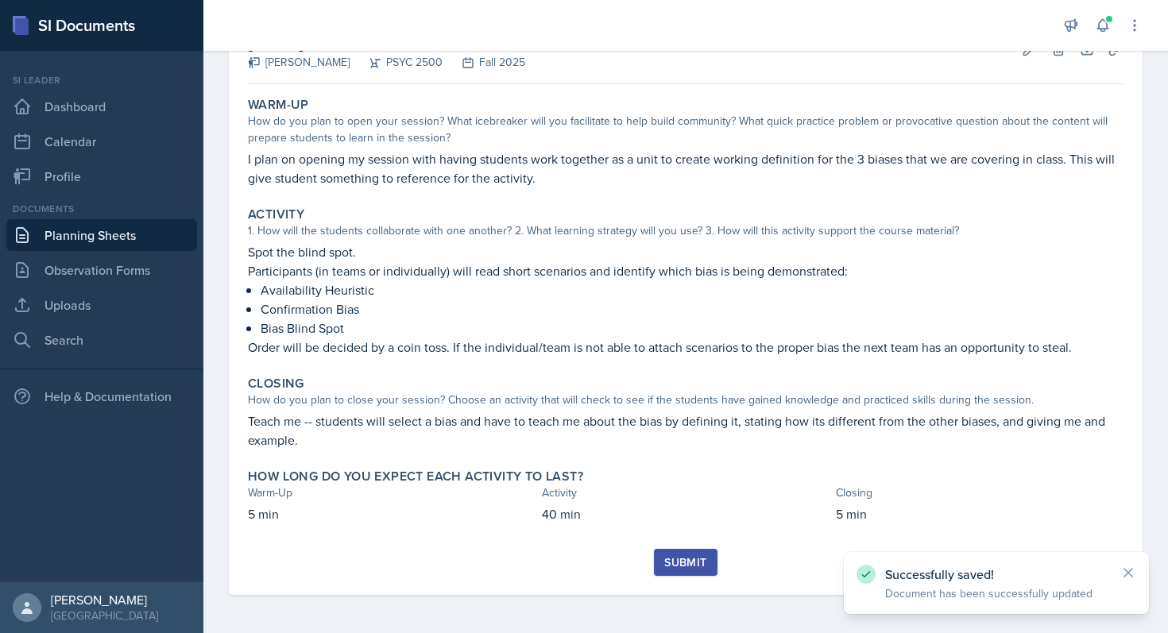
click at [681, 557] on div "Submit" at bounding box center [685, 562] width 42 height 13
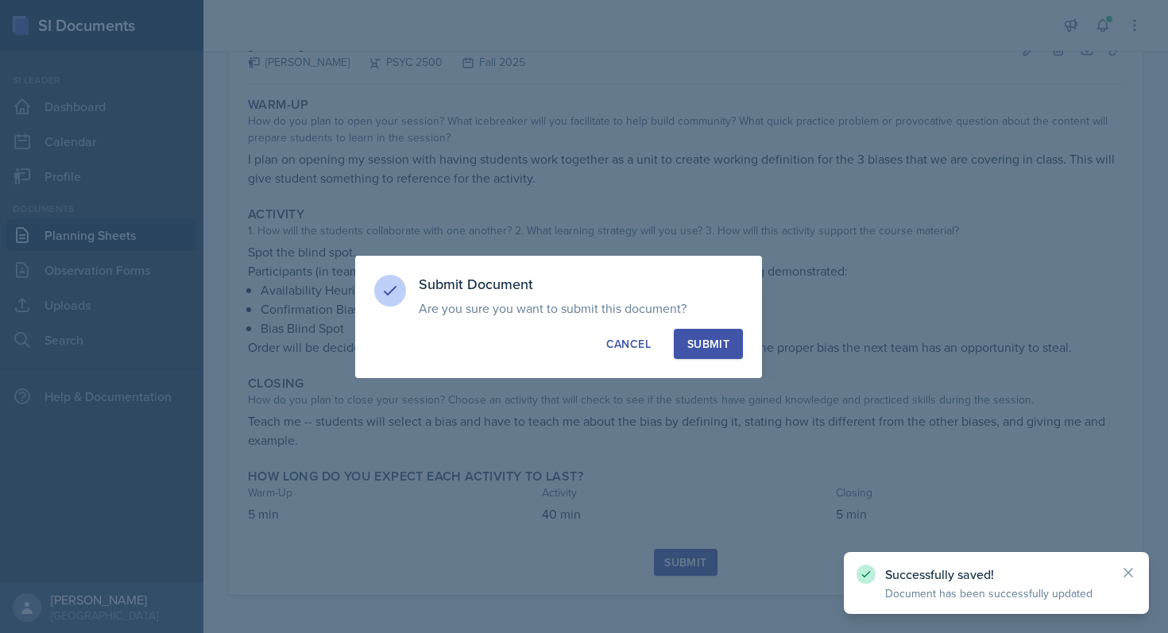
click at [714, 349] on div "Submit" at bounding box center [708, 344] width 42 height 16
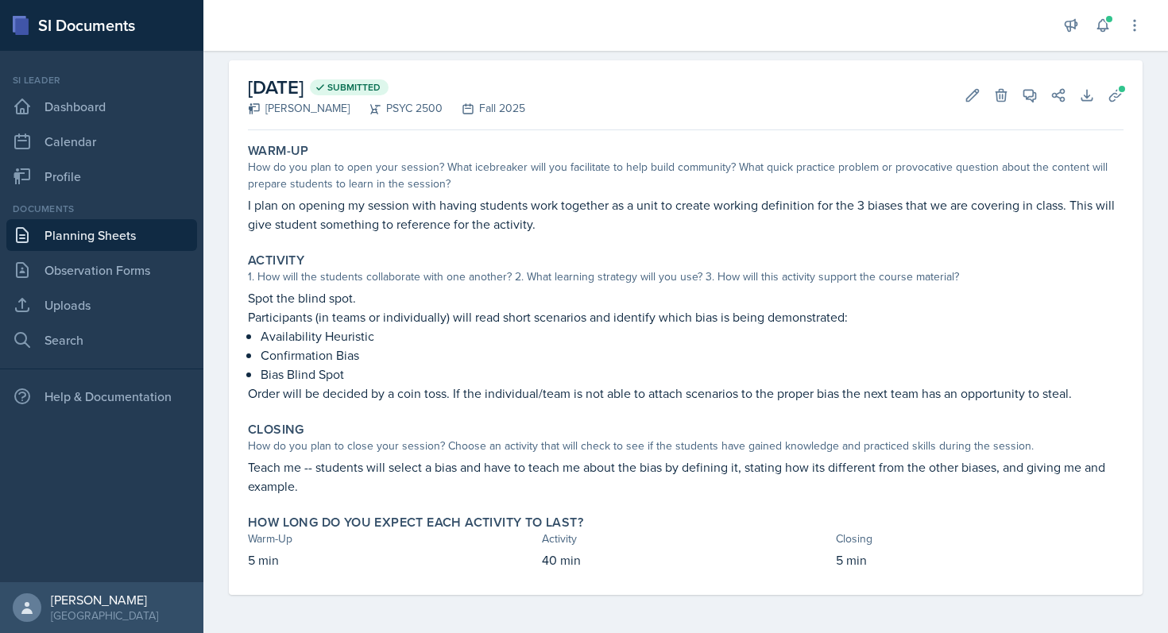
scroll to position [0, 0]
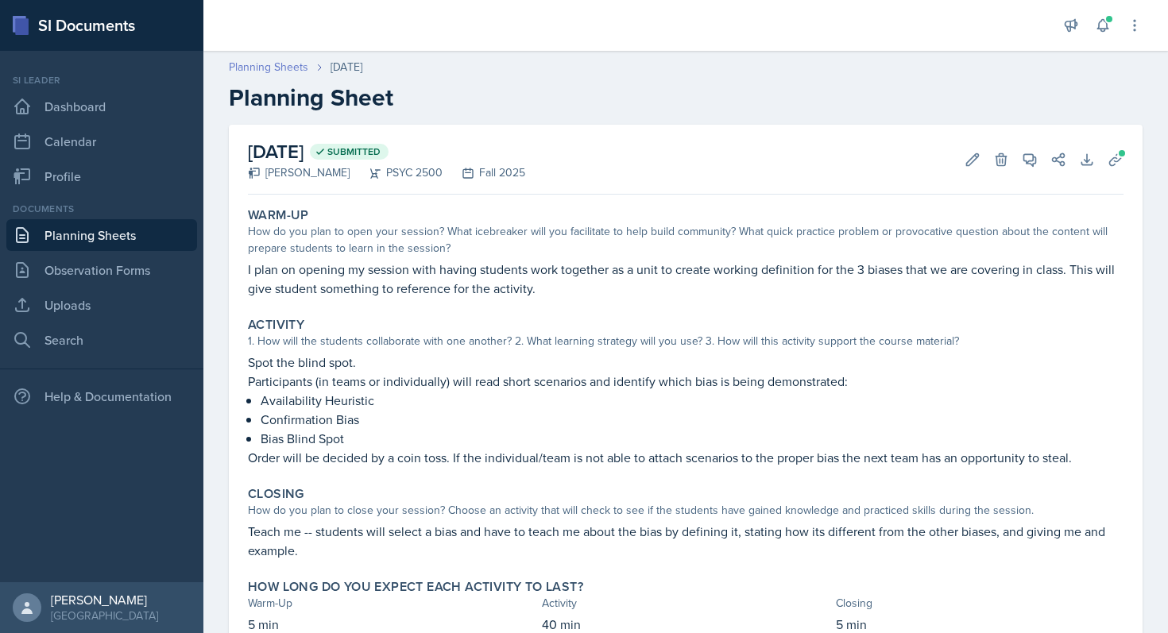
click at [279, 68] on link "Planning Sheets" at bounding box center [268, 67] width 79 height 17
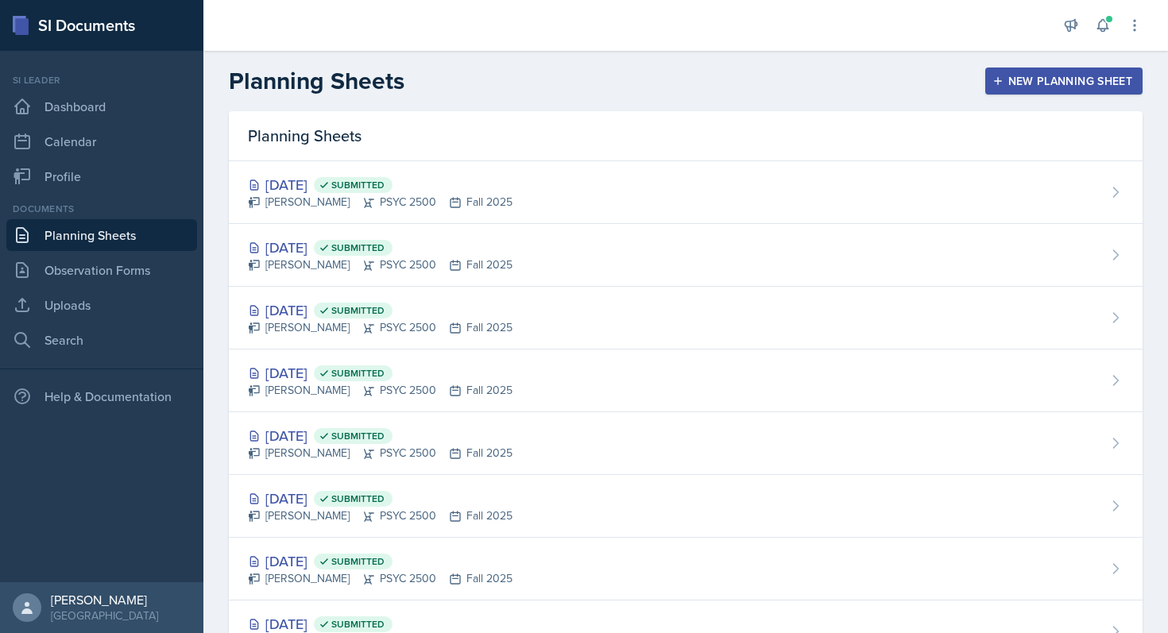
click at [1043, 68] on button "New Planning Sheet" at bounding box center [1063, 81] width 157 height 27
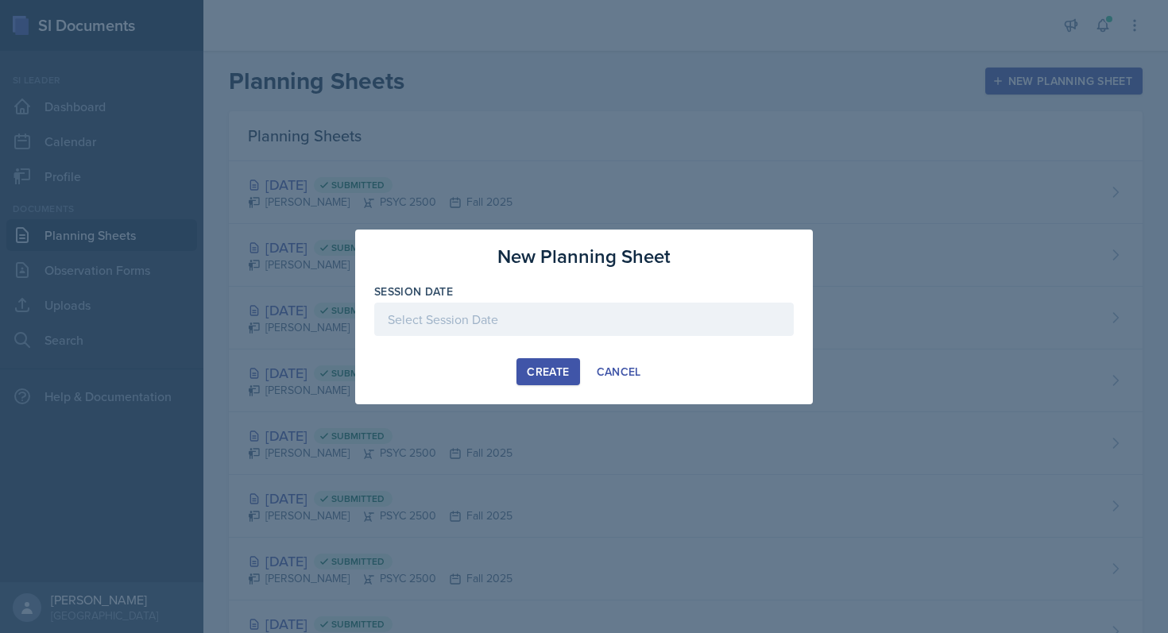
click at [593, 327] on div at bounding box center [583, 319] width 419 height 33
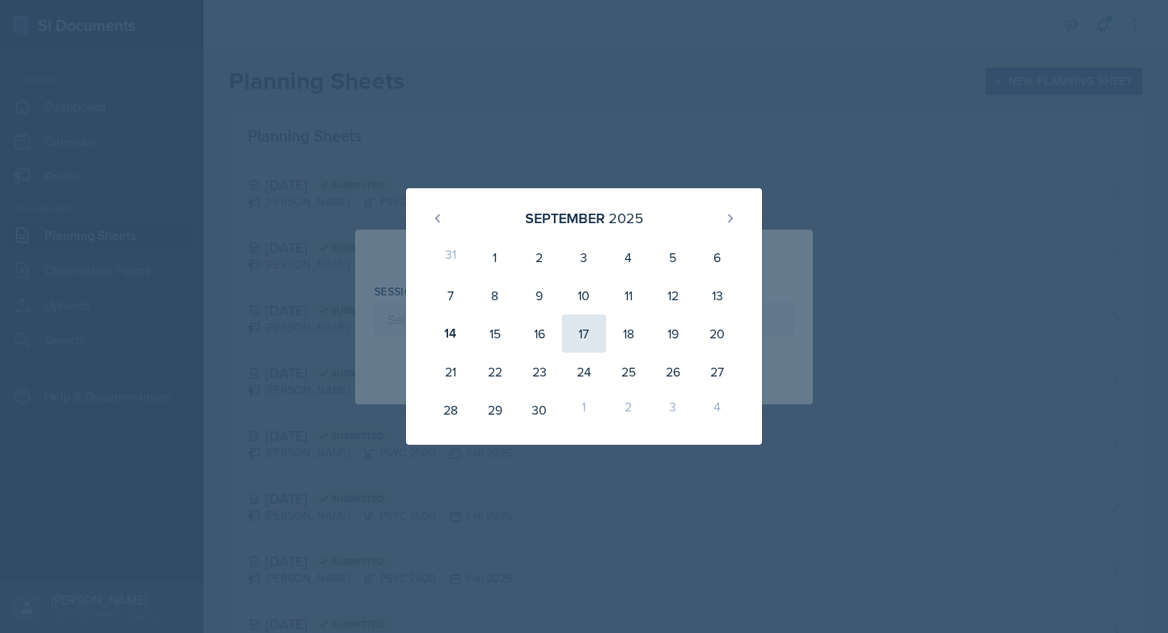
click at [592, 331] on div "17" at bounding box center [584, 334] width 44 height 38
type input "[DATE]"
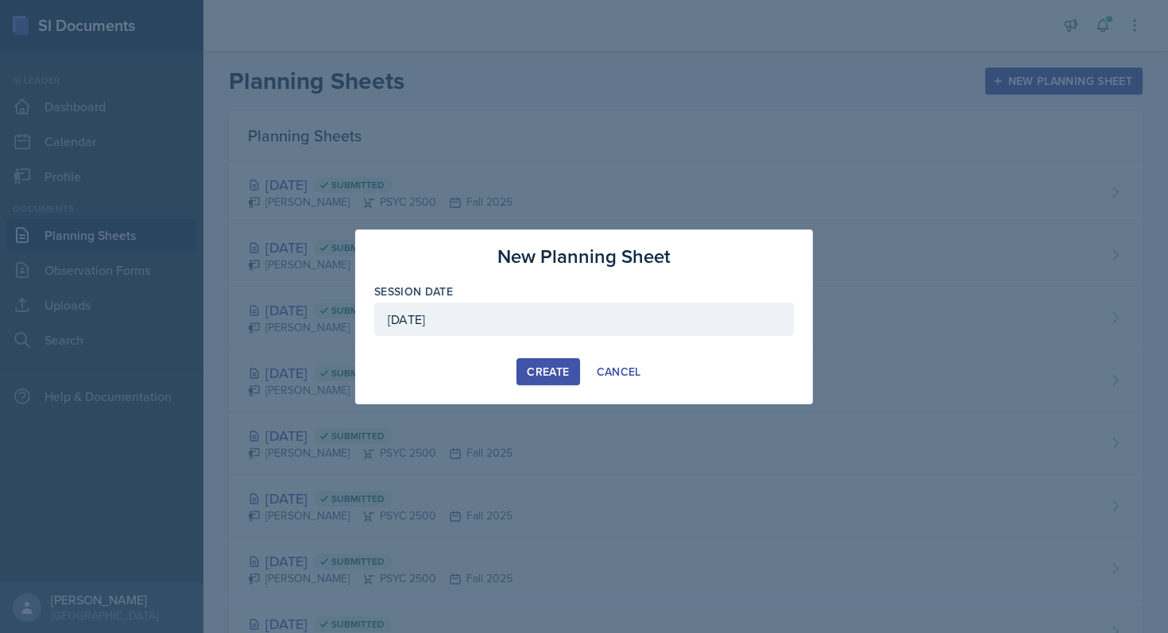
click at [557, 371] on div "Create" at bounding box center [548, 371] width 42 height 13
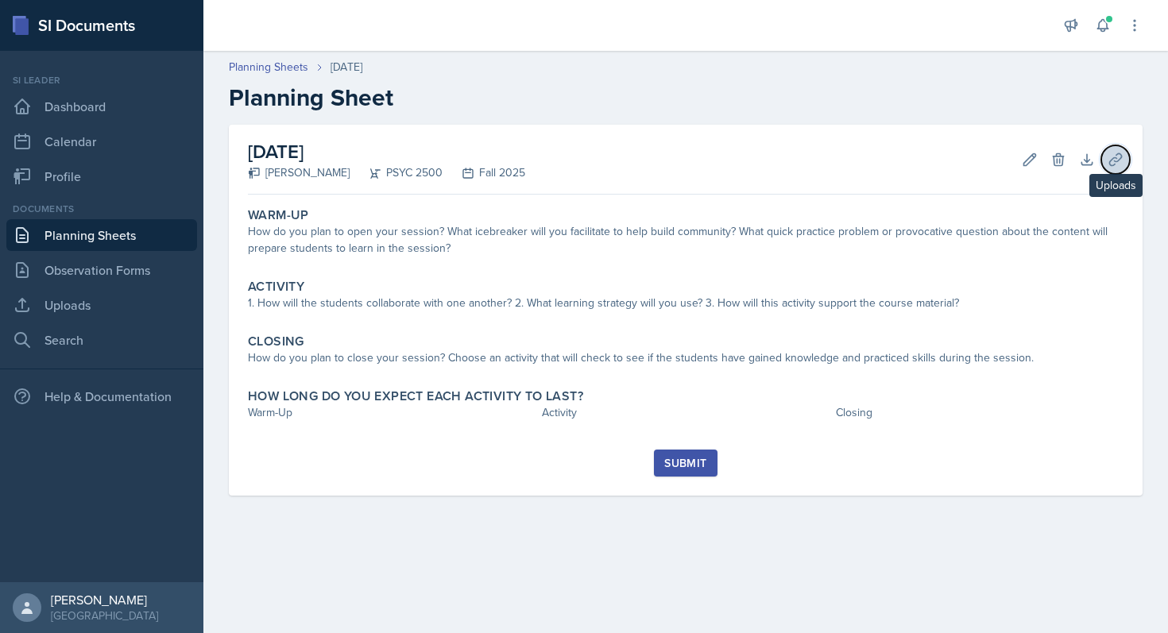
click at [1113, 157] on icon at bounding box center [1115, 159] width 12 height 12
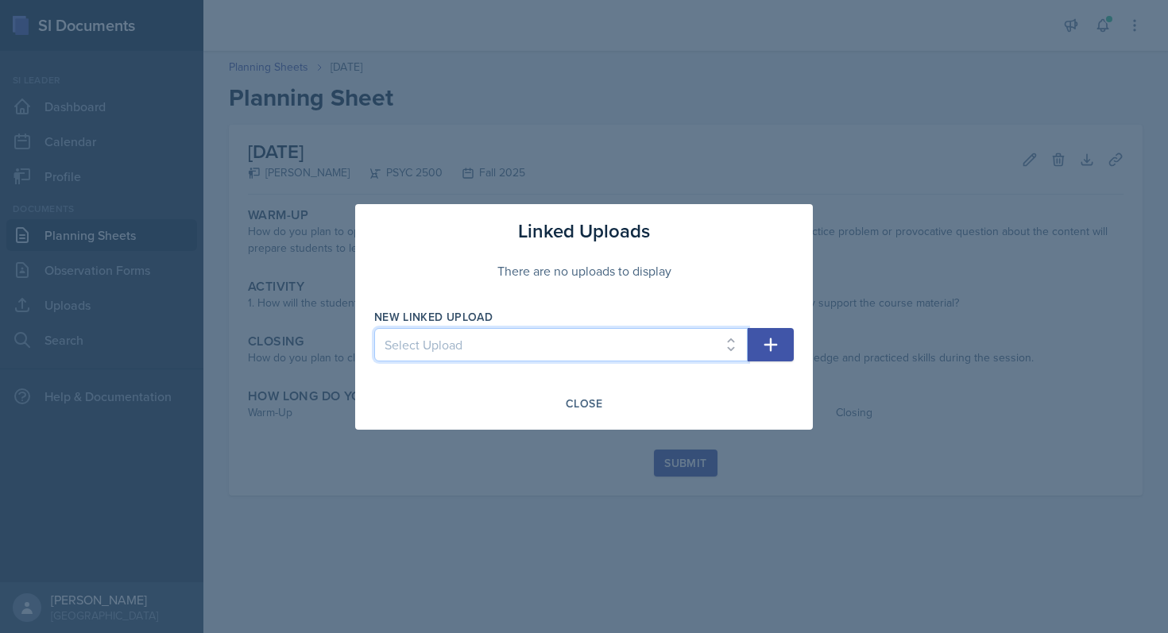
click at [725, 342] on select "Select Upload Chapter 1 Jeopardy & Dice-Breaker [PERSON_NAME] Norms [MEDICAL_DA…" at bounding box center [560, 344] width 373 height 33
select select "b79844d2-49d4-43af-8c4c-3d3671f50df8"
click at [374, 328] on select "Select Upload Chapter 1 Jeopardy & Dice-Breaker [PERSON_NAME] Norms [MEDICAL_DA…" at bounding box center [560, 344] width 373 height 33
click at [777, 344] on icon "button" at bounding box center [771, 345] width 14 height 14
select select
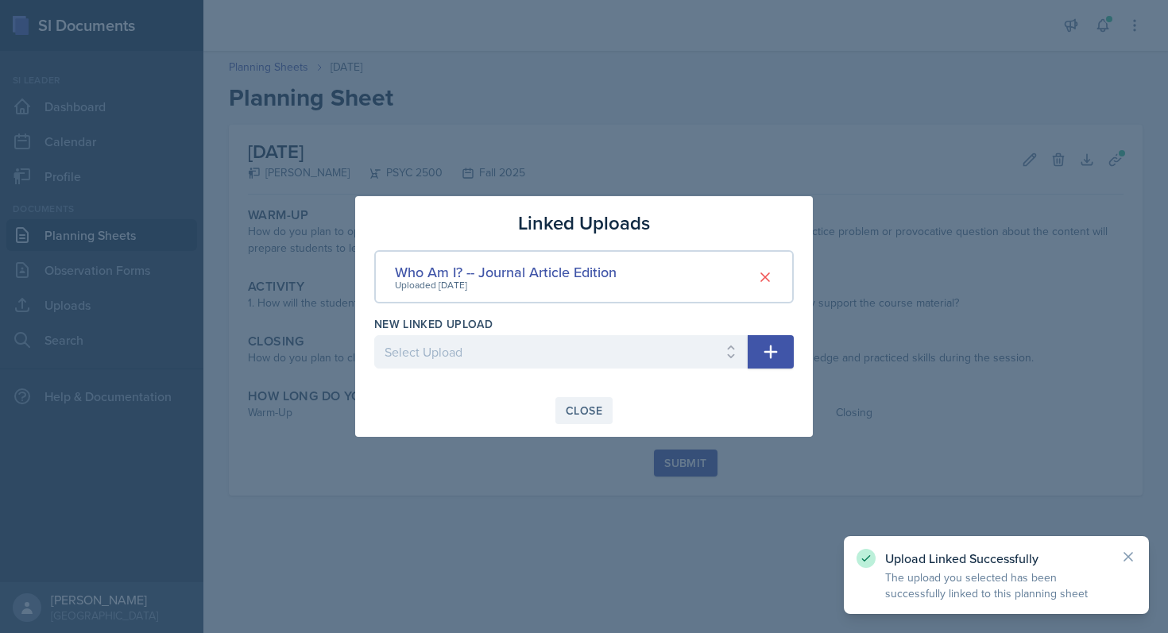
click at [596, 411] on div "Close" at bounding box center [584, 410] width 37 height 13
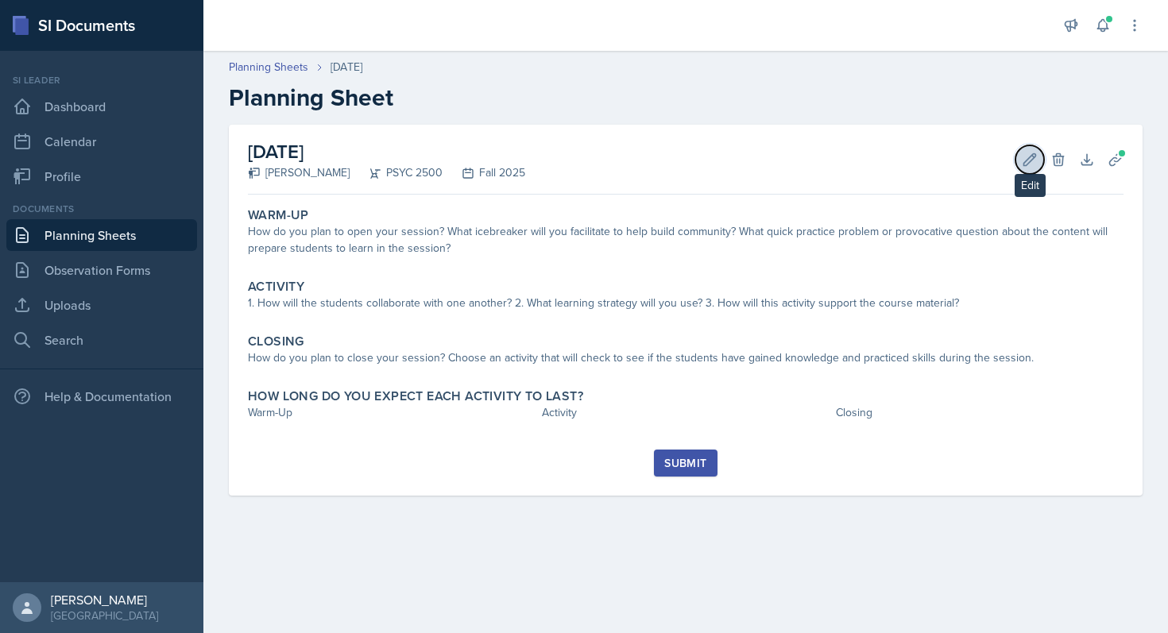
click at [1018, 168] on button "Edit" at bounding box center [1029, 159] width 29 height 29
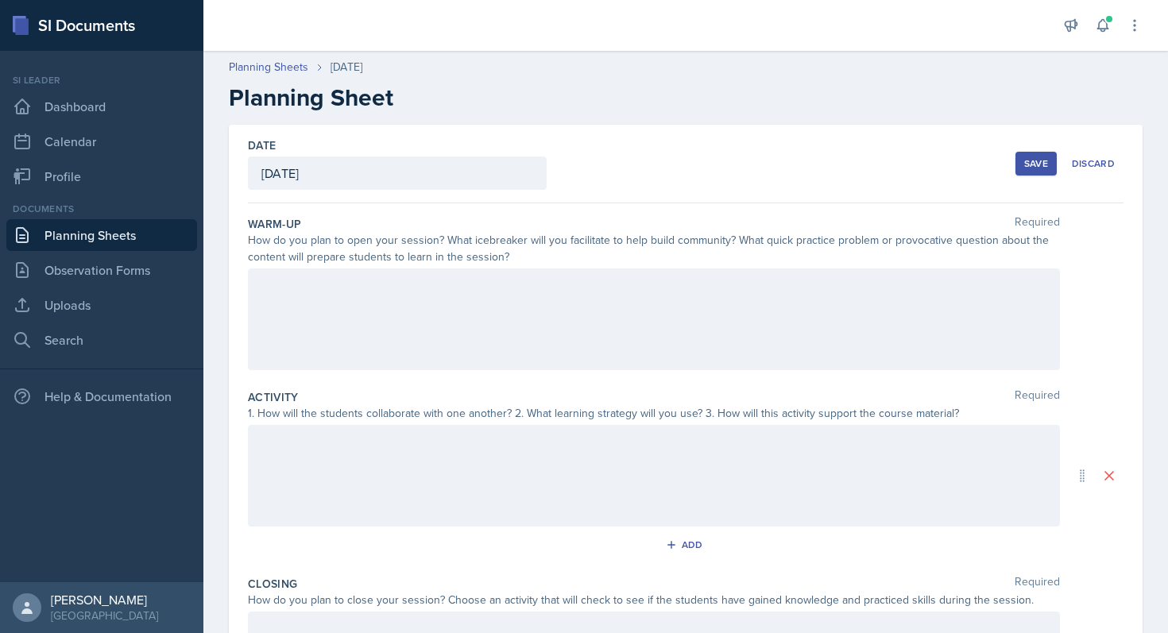
click at [556, 303] on div at bounding box center [654, 320] width 812 height 102
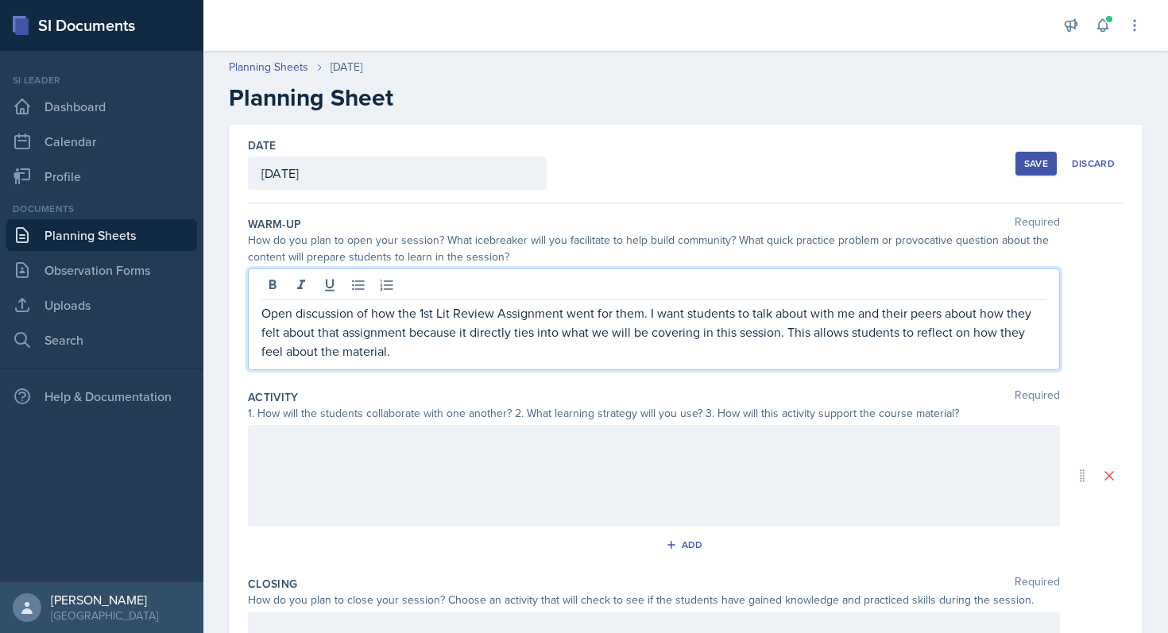
click at [334, 445] on div at bounding box center [654, 476] width 812 height 102
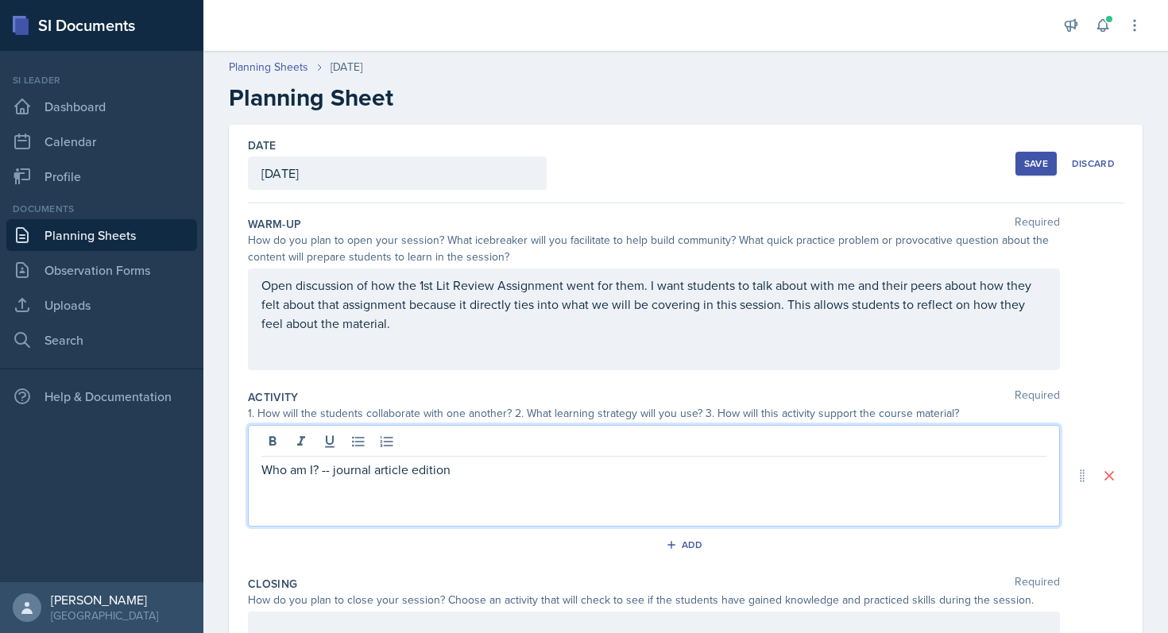
click at [369, 498] on div "Who am I? -- journal article edition" at bounding box center [654, 476] width 812 height 102
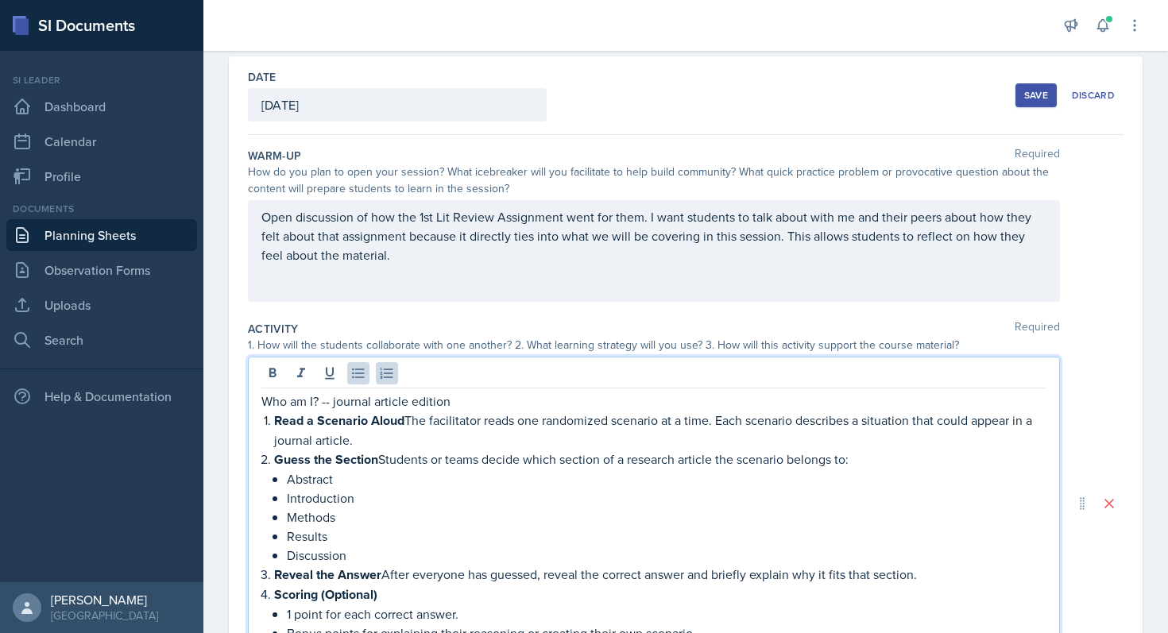
scroll to position [72, 0]
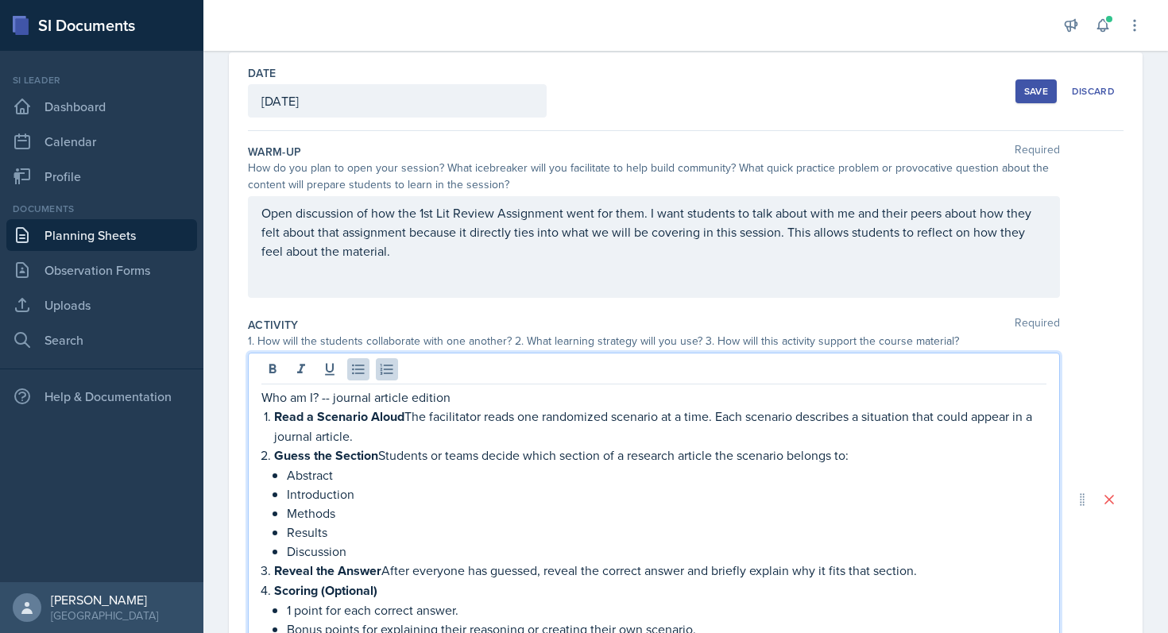
click at [376, 441] on p "Read a Scenario Aloud The facilitator reads one randomized scenario at a time. …" at bounding box center [660, 426] width 772 height 39
drag, startPoint x: 410, startPoint y: 414, endPoint x: 424, endPoint y: 428, distance: 20.2
click at [427, 431] on p "Read a Scenario Aloud The facilitator reads one randomized scenario at a time. …" at bounding box center [660, 426] width 772 height 39
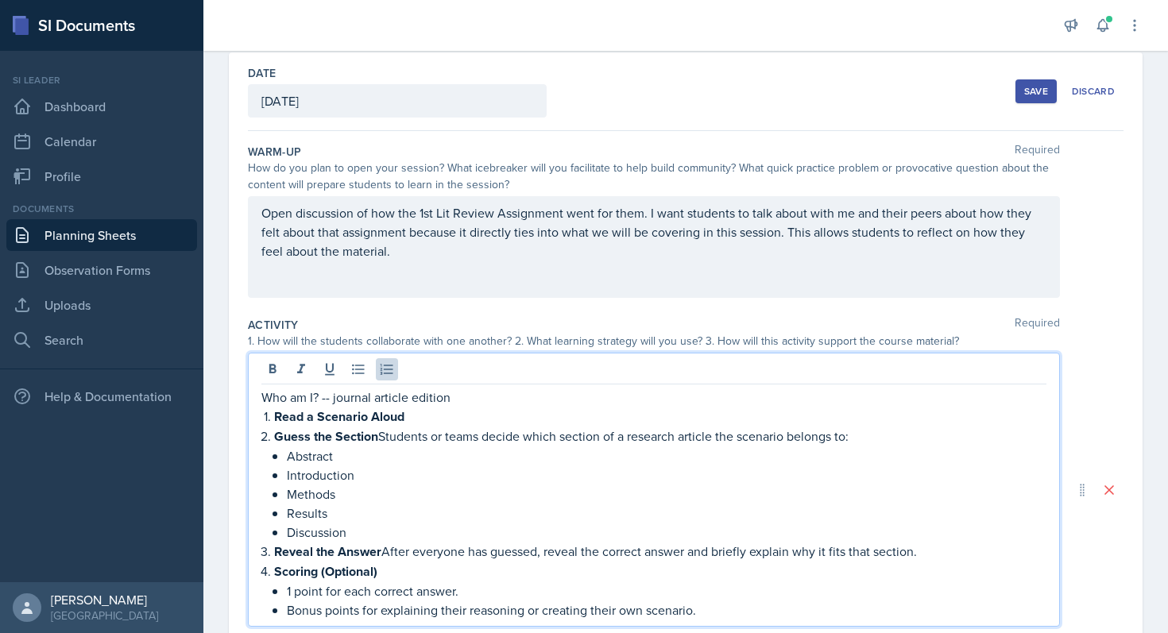
click at [274, 416] on strong "Read a Scenario Aloud" at bounding box center [339, 417] width 130 height 18
click at [348, 422] on strong "I will read a Scenario Aloud" at bounding box center [352, 417] width 156 height 18
click at [404, 417] on strong "I will read a scenario Aloud" at bounding box center [351, 417] width 154 height 18
click at [421, 417] on strong "I will read a scenario Aloud" at bounding box center [351, 417] width 154 height 18
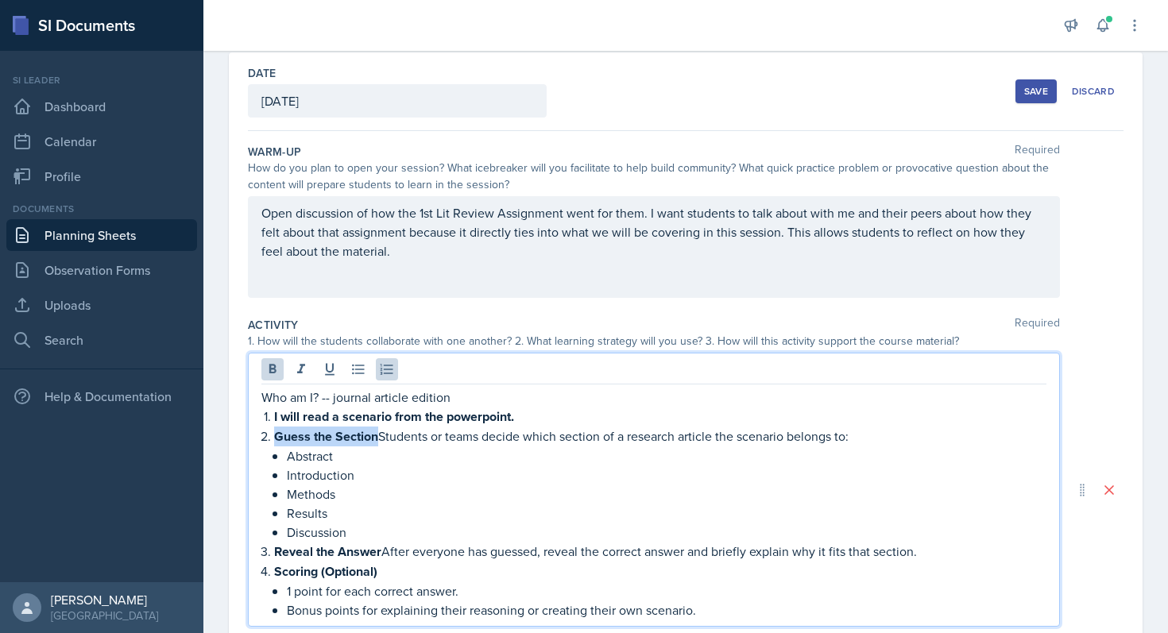
drag, startPoint x: 380, startPoint y: 439, endPoint x: 276, endPoint y: 432, distance: 104.3
click at [276, 432] on p "Guess the Section Students or teams decide which section of a research article …" at bounding box center [660, 437] width 772 height 20
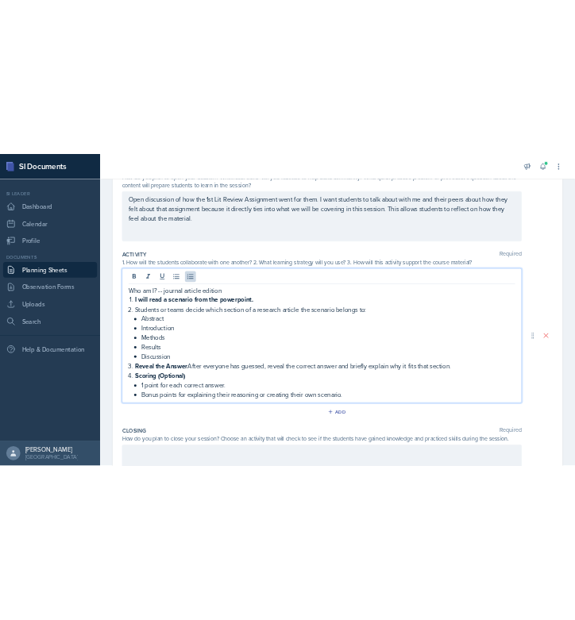
scroll to position [193, 0]
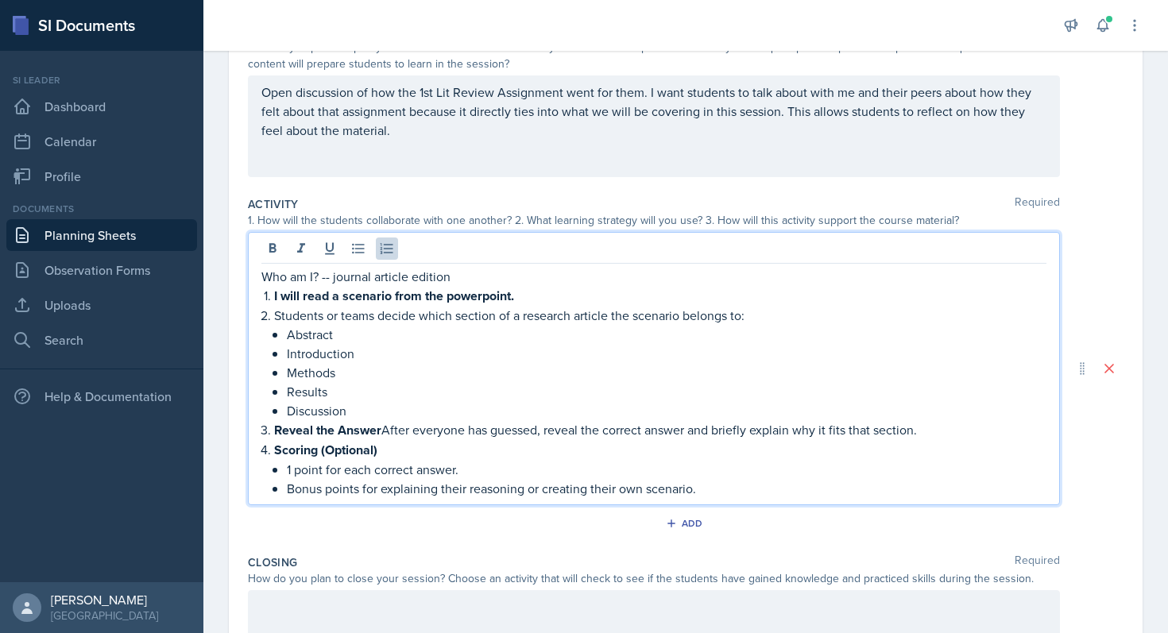
click at [274, 296] on li "I will read a scenario from the powerpoint." at bounding box center [660, 296] width 772 height 20
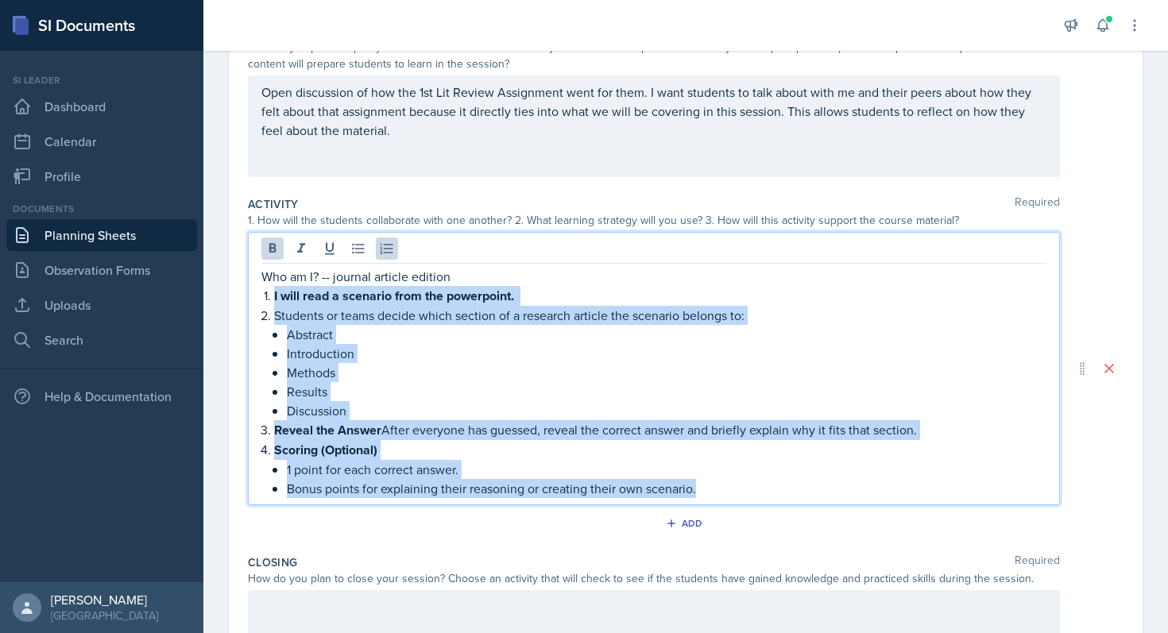
drag, startPoint x: 273, startPoint y: 295, endPoint x: 745, endPoint y: 498, distance: 513.9
click at [745, 498] on div "Who am I? -- journal article edition I will read a scenario from the powerpoint…" at bounding box center [654, 368] width 812 height 273
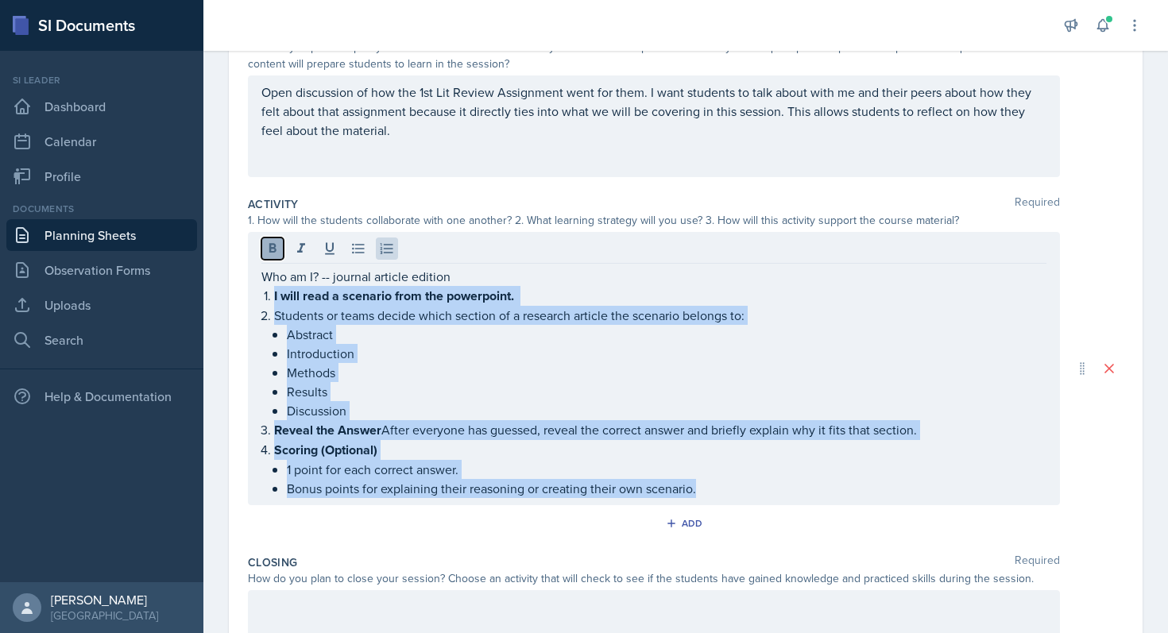
click at [276, 248] on icon at bounding box center [273, 249] width 16 height 16
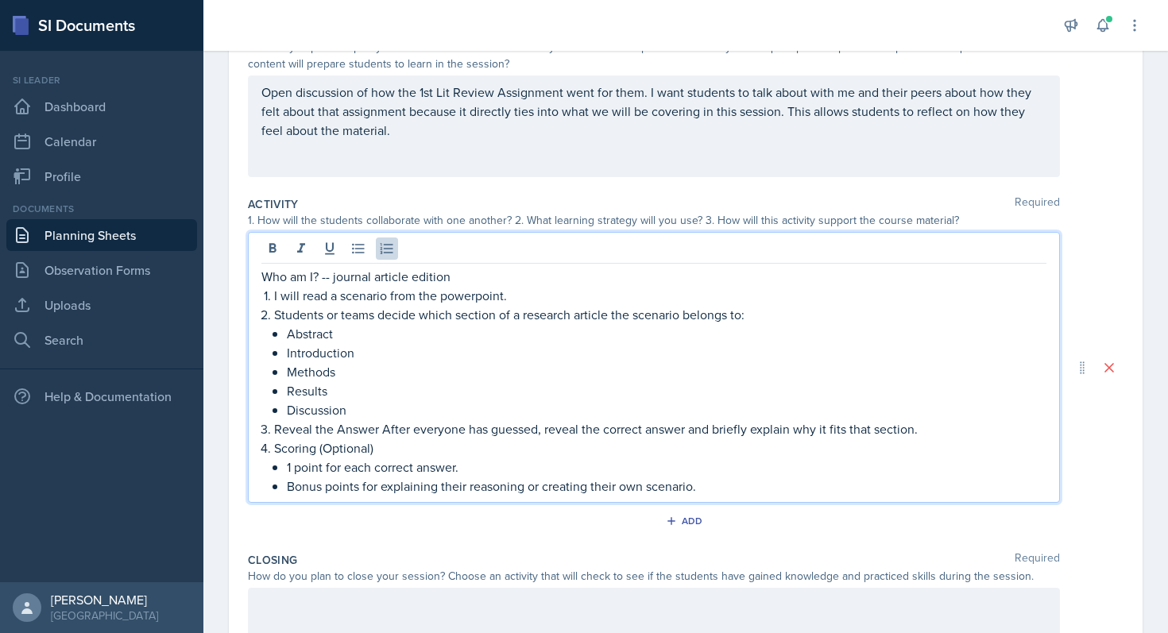
click at [322, 474] on p "1 point for each correct answer." at bounding box center [667, 467] width 760 height 19
click at [351, 450] on p "Scoring (Optional)" at bounding box center [660, 448] width 772 height 19
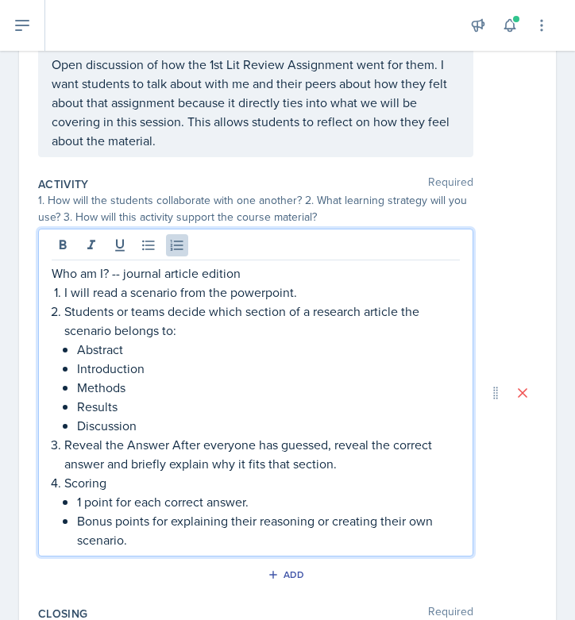
scroll to position [244, 0]
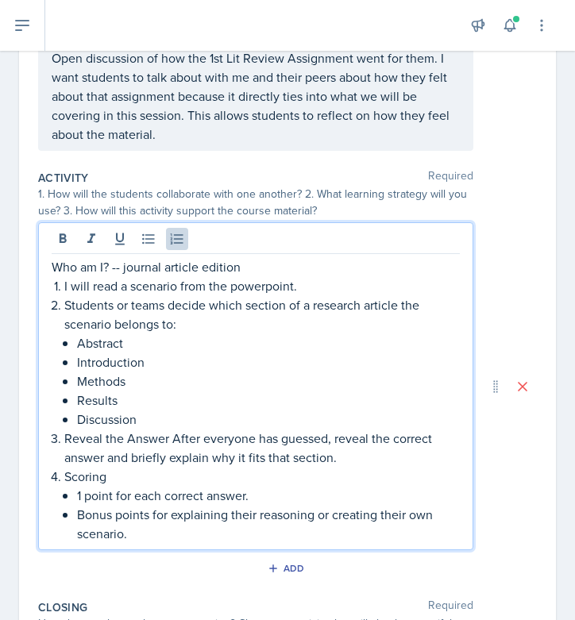
click at [180, 442] on p "Reveal the Answer After everyone has guessed, reveal the correct answer and bri…" at bounding box center [262, 448] width 396 height 38
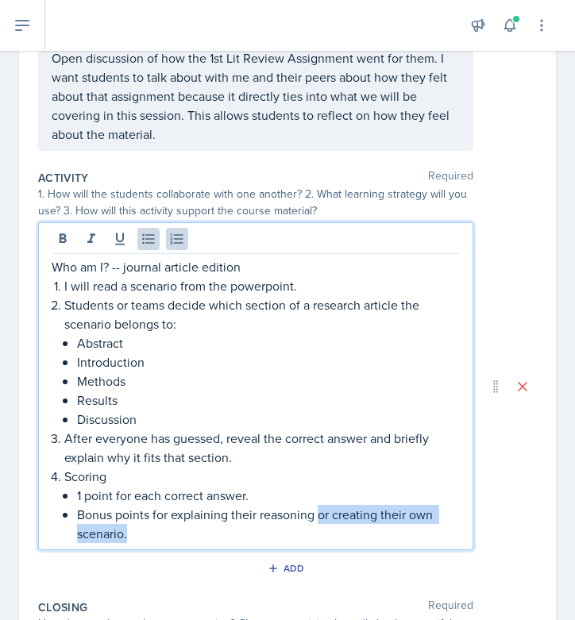
drag, startPoint x: 319, startPoint y: 515, endPoint x: 348, endPoint y: 537, distance: 36.9
click at [348, 537] on p "Bonus points for explaining their reasoning or creating their own scenario." at bounding box center [268, 524] width 383 height 38
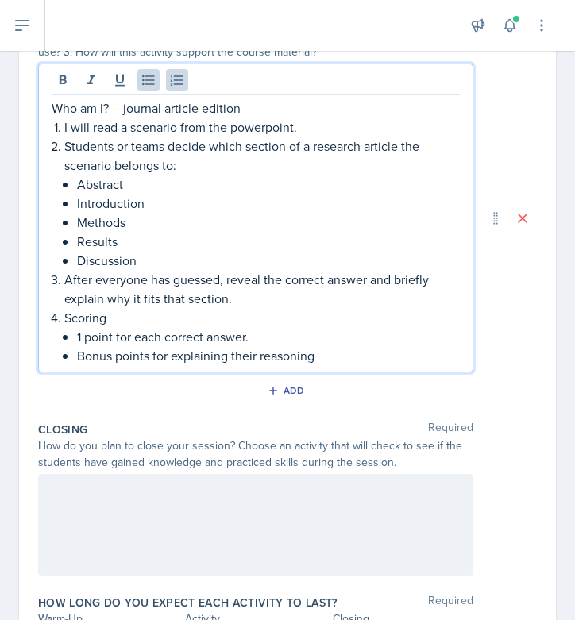
scroll to position [407, 0]
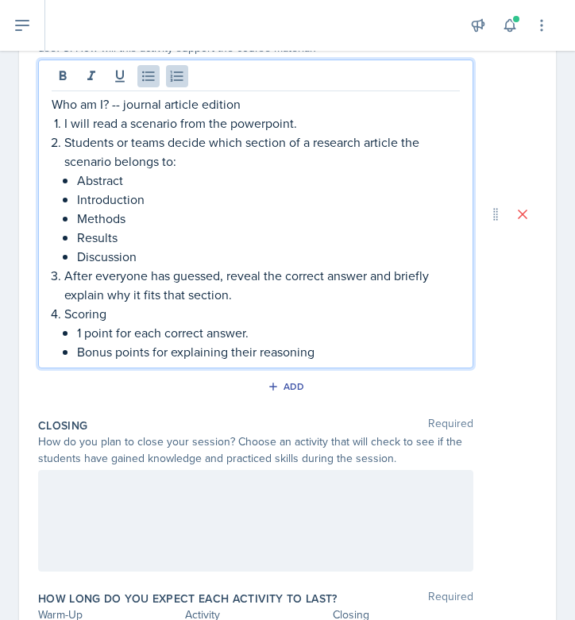
click at [199, 504] on div at bounding box center [255, 521] width 435 height 102
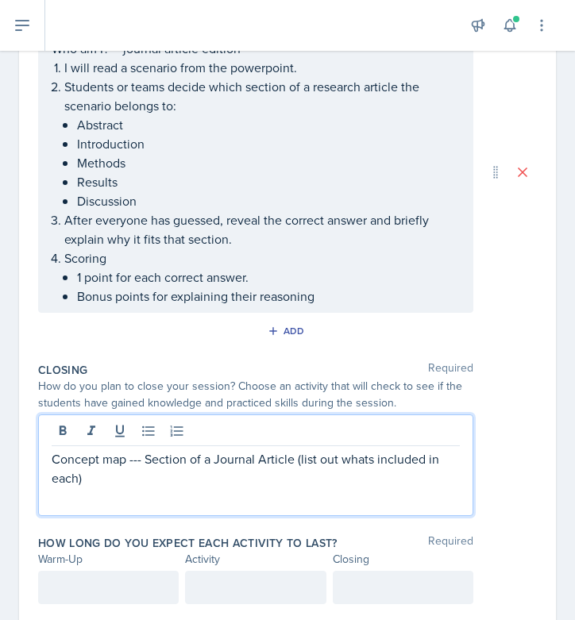
click at [81, 605] on div "How long do you expect each activity to last? Required Warm-Up Activity Closing" at bounding box center [287, 573] width 499 height 88
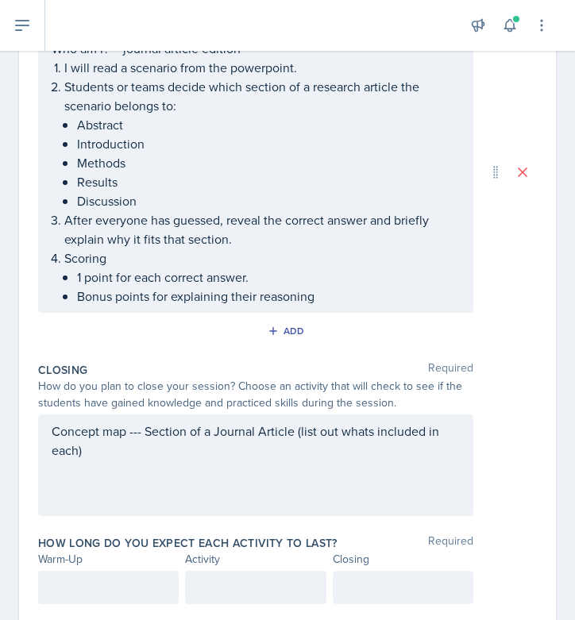
click at [76, 595] on div at bounding box center [108, 587] width 141 height 33
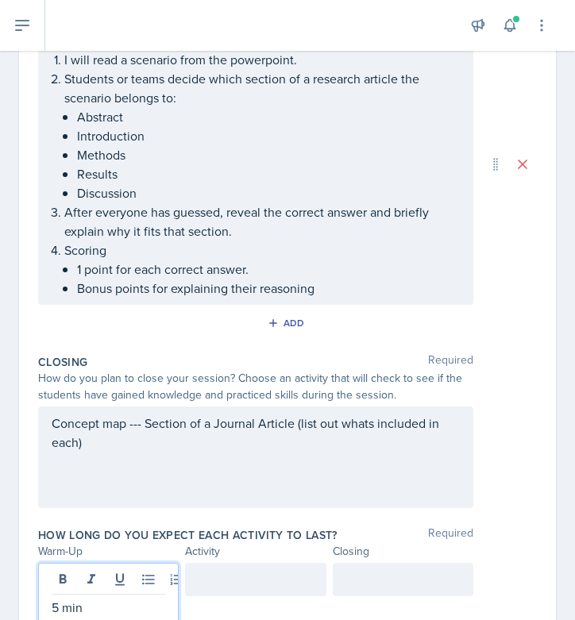
click at [213, 589] on div at bounding box center [255, 579] width 141 height 33
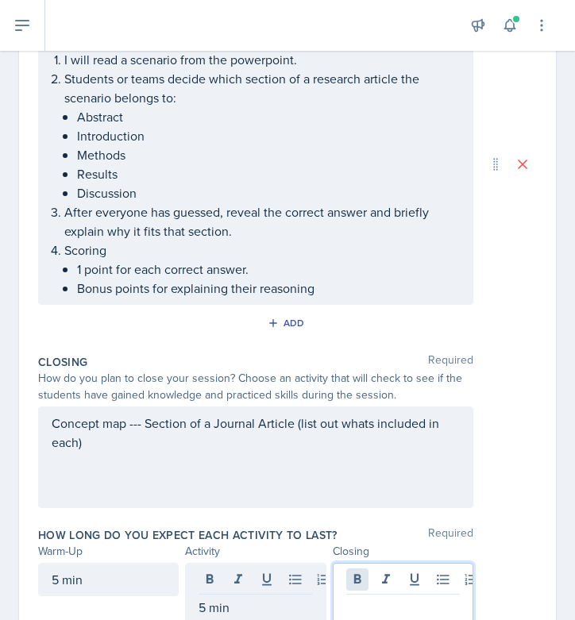
click at [358, 586] on div at bounding box center [403, 593] width 141 height 61
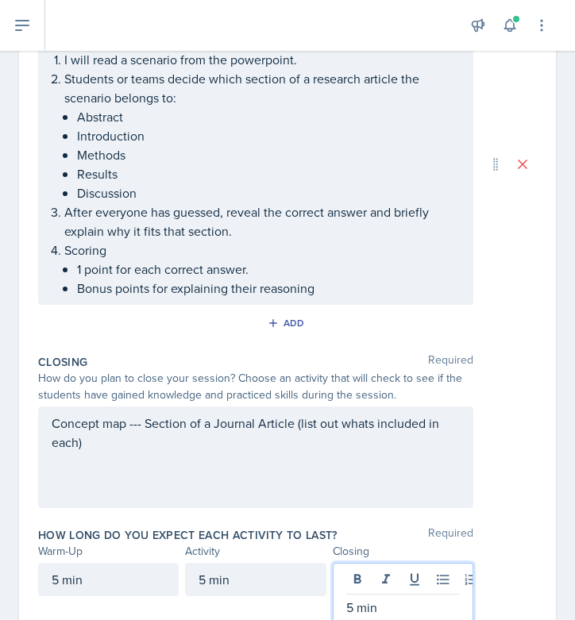
click at [408, 325] on div "Add" at bounding box center [287, 326] width 499 height 30
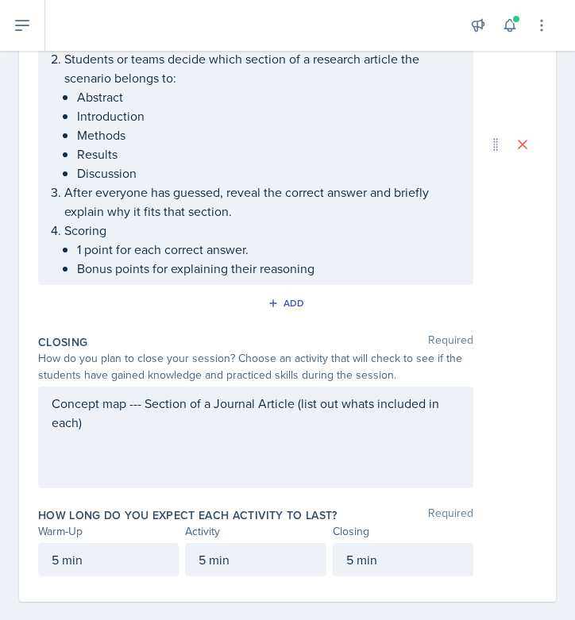
scroll to position [490, 0]
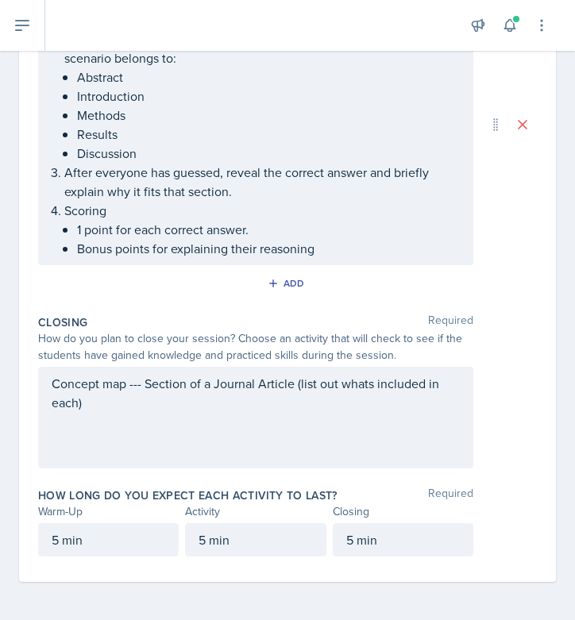
click at [125, 188] on p "After everyone has guessed, reveal the correct answer and briefly explain why i…" at bounding box center [262, 182] width 396 height 38
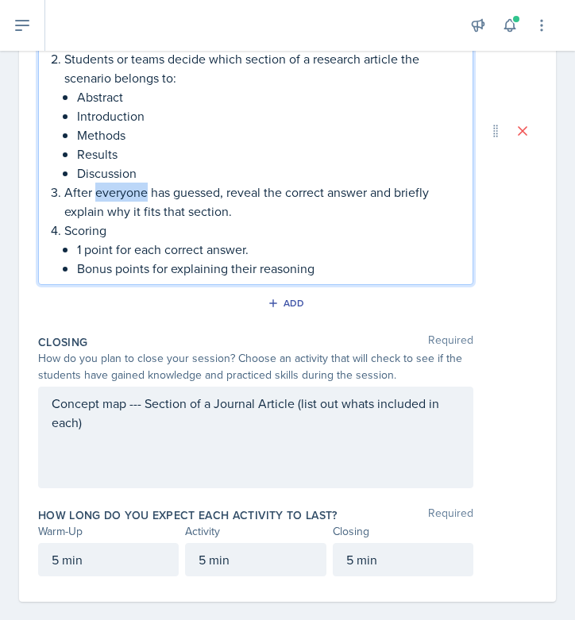
click at [125, 188] on p "After everyone has guessed, reveal the correct answer and briefly explain why i…" at bounding box center [262, 202] width 396 height 38
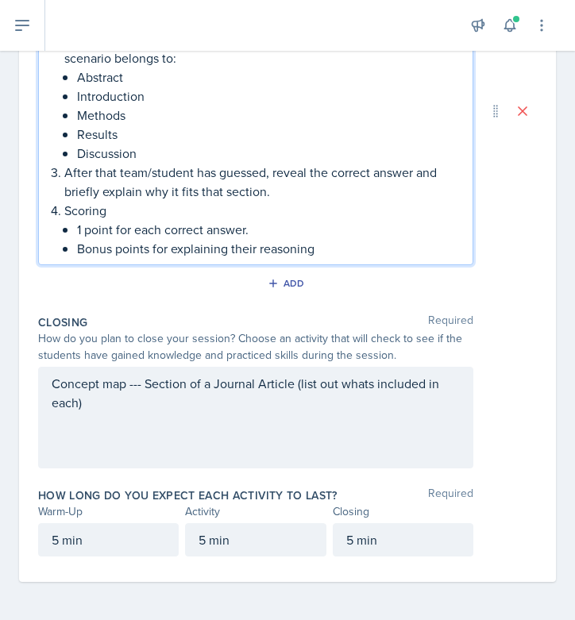
scroll to position [0, 0]
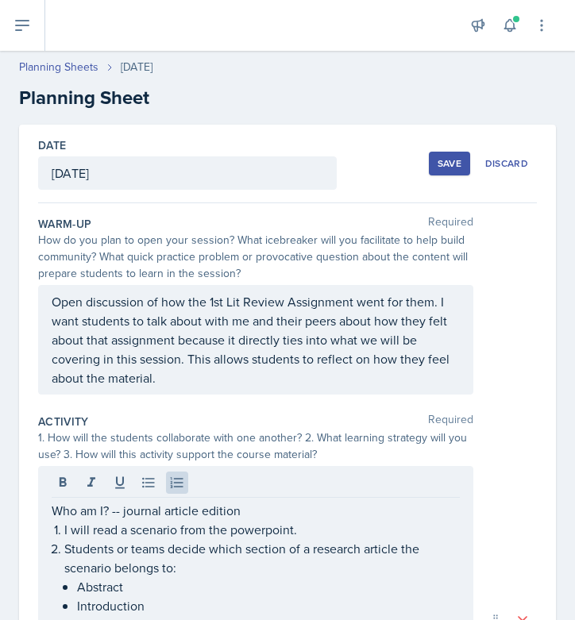
click at [449, 159] on div "Save" at bounding box center [450, 163] width 24 height 13
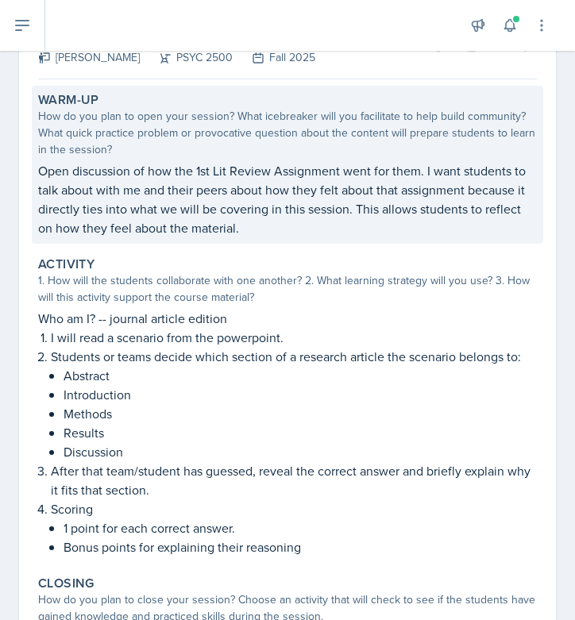
scroll to position [326, 0]
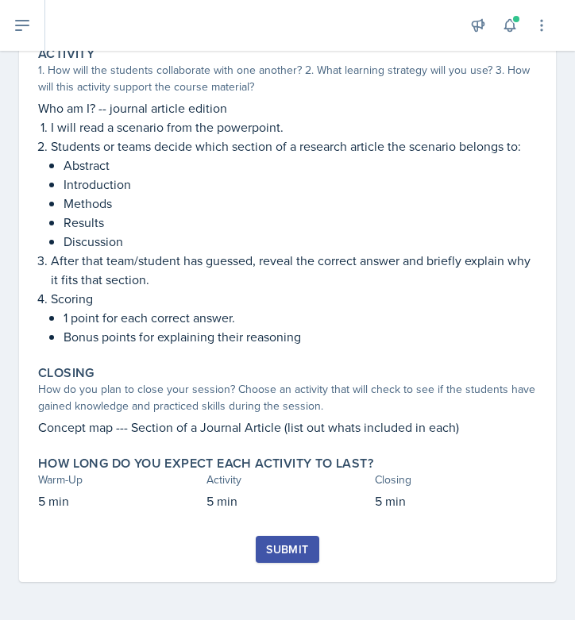
click at [286, 553] on div "Submit" at bounding box center [287, 549] width 42 height 13
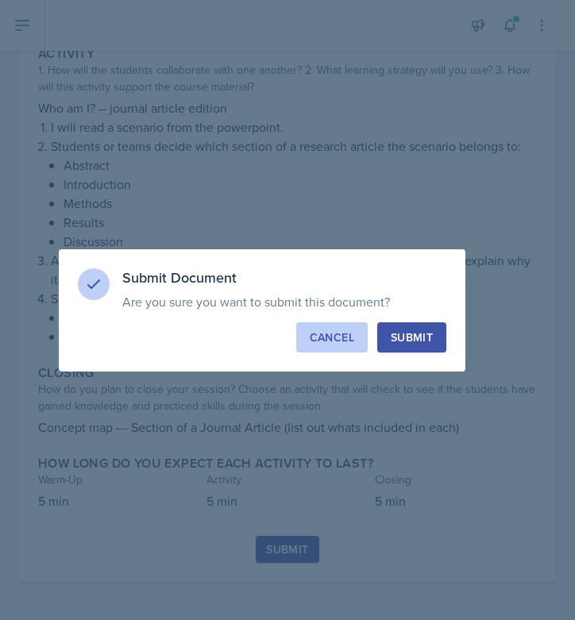
click at [327, 332] on div "Cancel" at bounding box center [332, 338] width 44 height 16
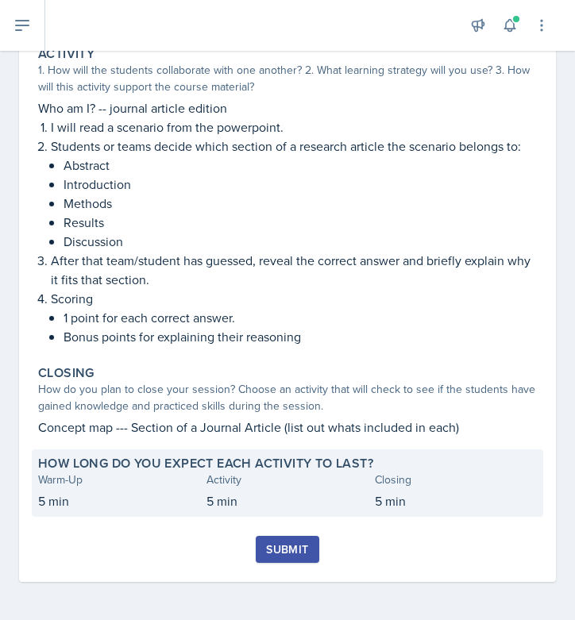
click at [245, 487] on div "Activity" at bounding box center [288, 480] width 162 height 17
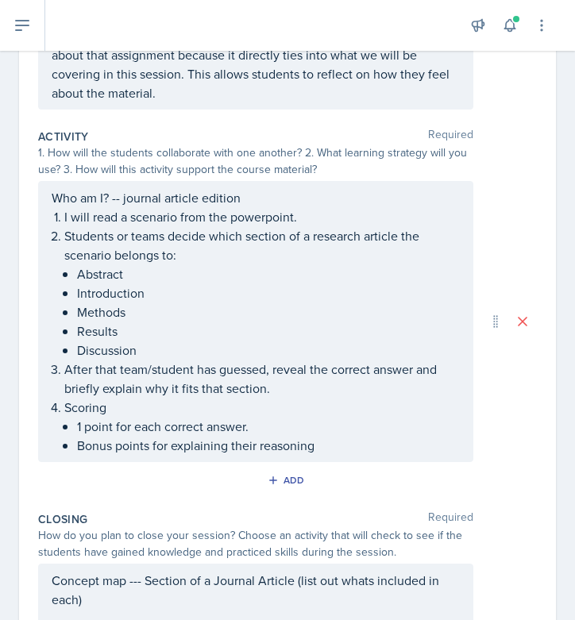
scroll to position [482, 0]
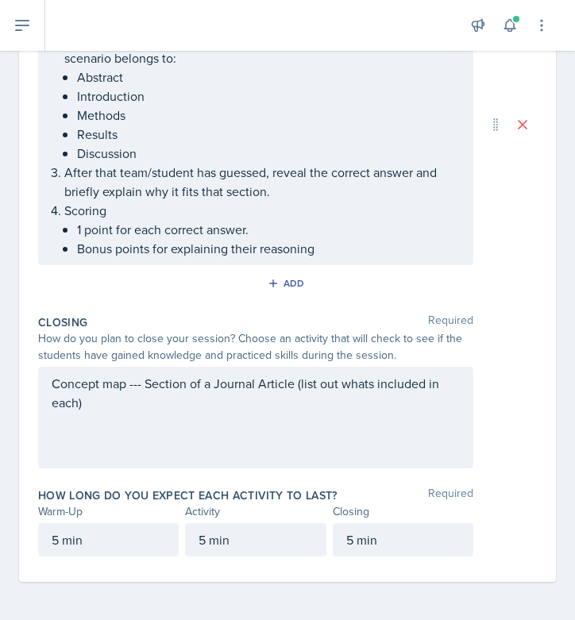
click at [203, 541] on p "5 min" at bounding box center [256, 540] width 114 height 19
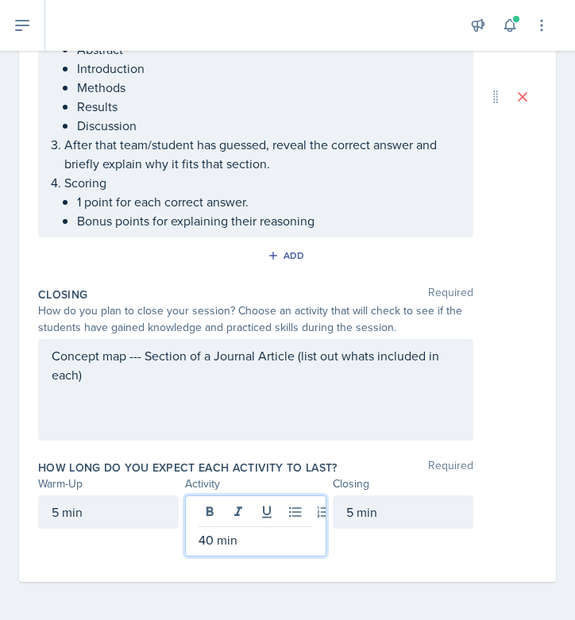
click at [322, 590] on div "Date [DATE] [DATE] 31 1 2 3 4 5 6 7 8 9 10 11 12 13 14 15 16 17 18 19 20 21 22 …" at bounding box center [287, 118] width 575 height 1006
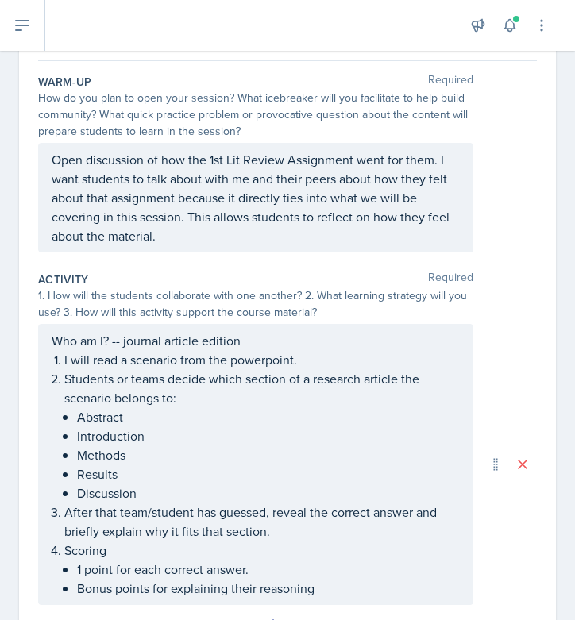
scroll to position [0, 0]
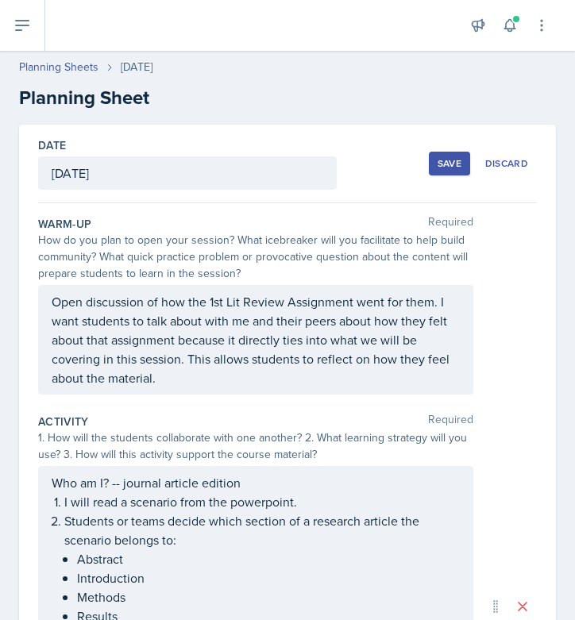
click at [439, 153] on button "Save" at bounding box center [449, 164] width 41 height 24
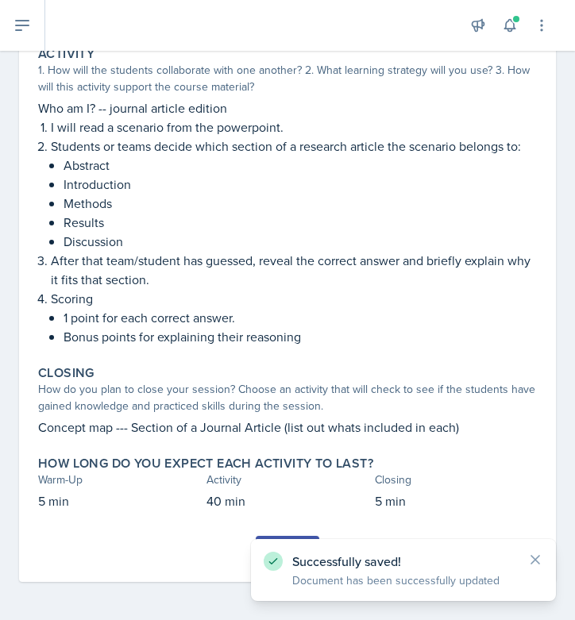
scroll to position [326, 0]
click at [535, 559] on icon at bounding box center [536, 560] width 8 height 8
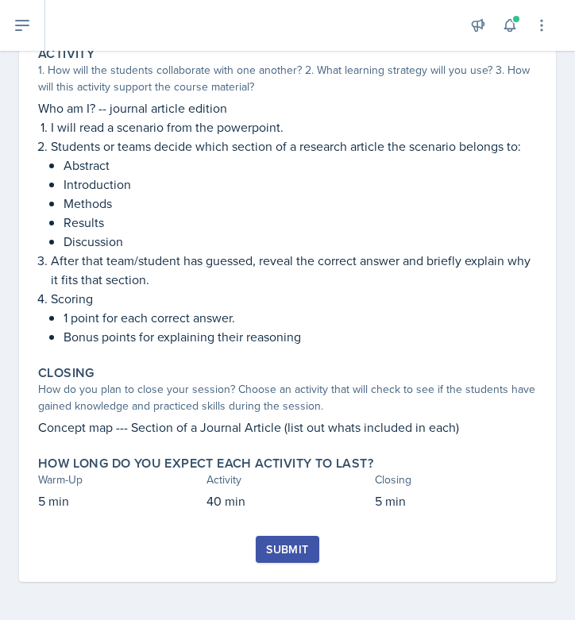
click at [301, 547] on div "Submit" at bounding box center [287, 549] width 42 height 13
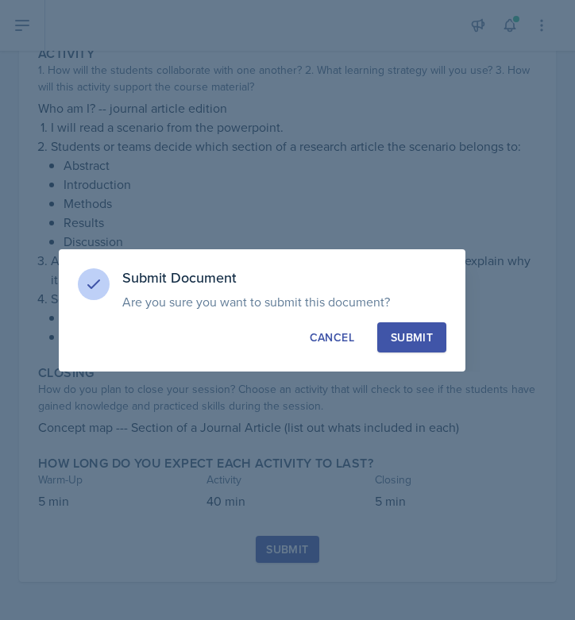
click at [413, 326] on button "Submit" at bounding box center [411, 338] width 69 height 30
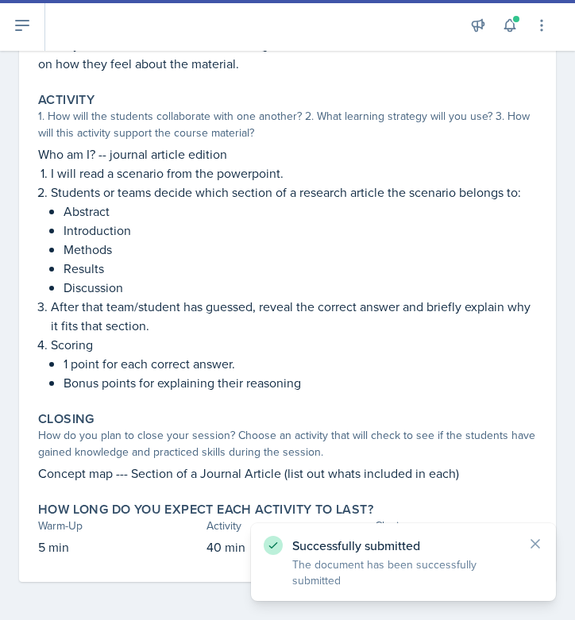
scroll to position [280, 0]
